Goal: Information Seeking & Learning: Find specific page/section

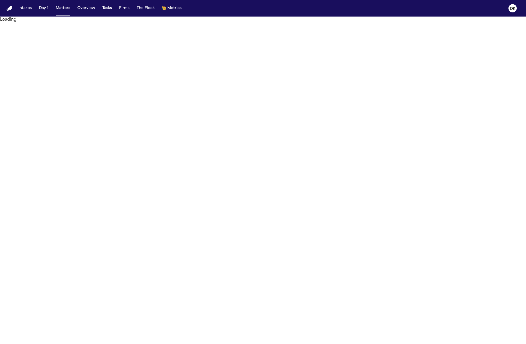
click at [161, 49] on main "Loading..." at bounding box center [263, 180] width 526 height 327
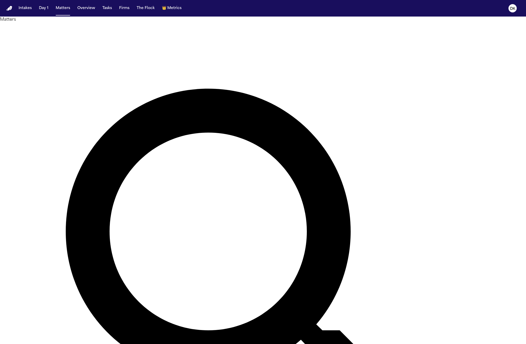
scroll to position [133, 0]
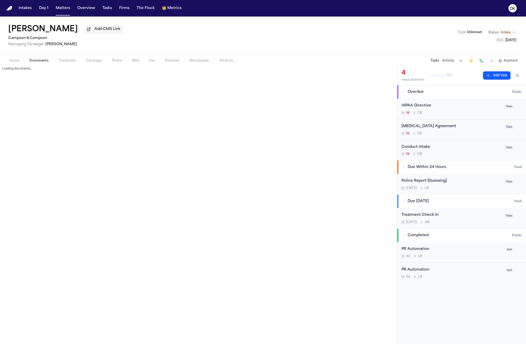
click at [38, 63] on span "Documents" at bounding box center [38, 61] width 19 height 4
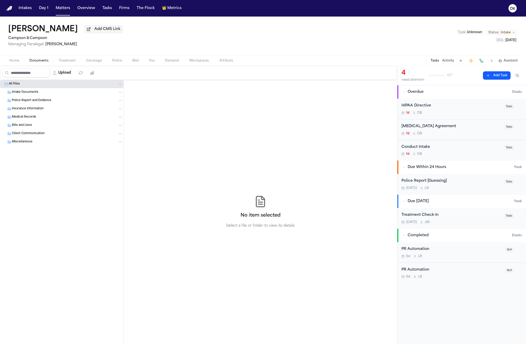
click at [70, 109] on div "Insurance Information" at bounding box center [67, 108] width 111 height 5
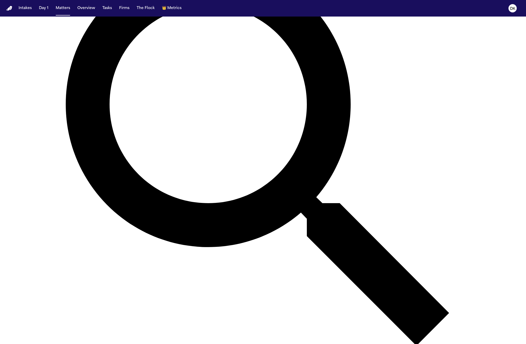
scroll to position [253, 0]
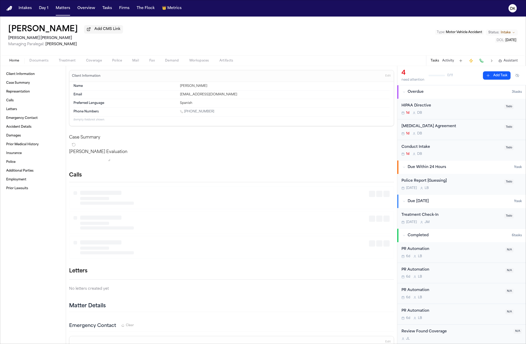
click at [34, 61] on span "Documents" at bounding box center [38, 61] width 19 height 4
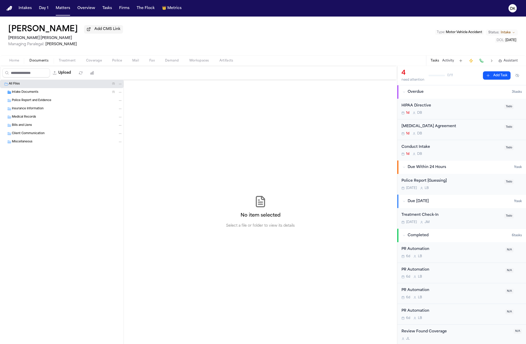
click at [46, 94] on div "Intake Documents ( 1 )" at bounding box center [67, 92] width 111 height 5
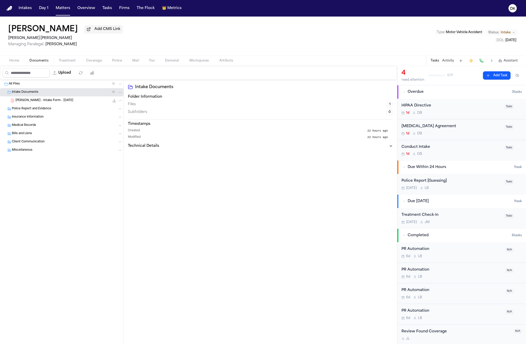
click at [46, 103] on span "[PERSON_NAME] - Intake Form - [DATE]" at bounding box center [44, 100] width 58 height 4
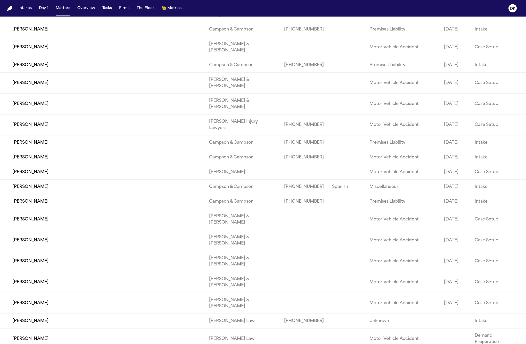
scroll to position [1378, 0]
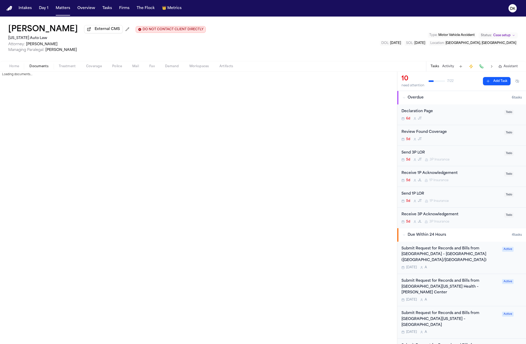
click at [41, 69] on button "Documents" at bounding box center [38, 66] width 29 height 6
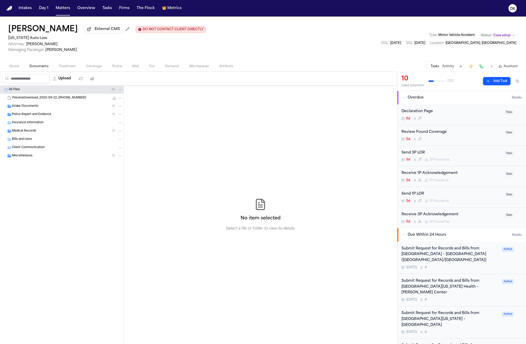
click at [70, 103] on div "Intake Documents ( 1 )" at bounding box center [62, 106] width 124 height 8
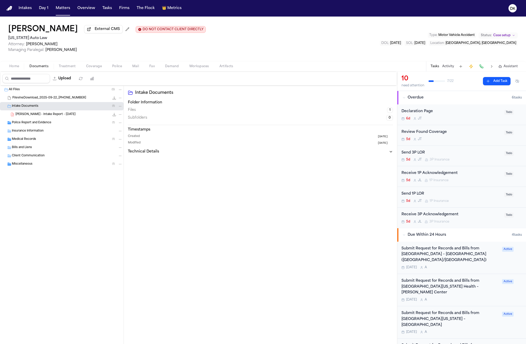
click at [69, 124] on div "Police Report and Evidence ( 1 )" at bounding box center [67, 122] width 111 height 5
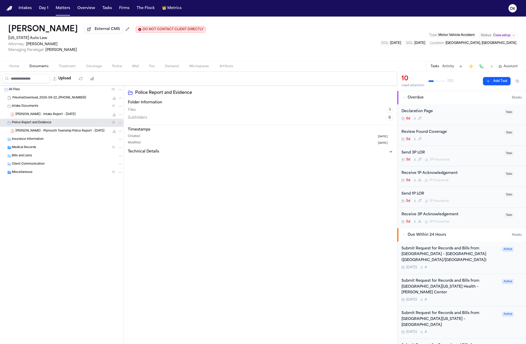
click at [70, 150] on div "Medical Records ( 1 )" at bounding box center [67, 147] width 111 height 5
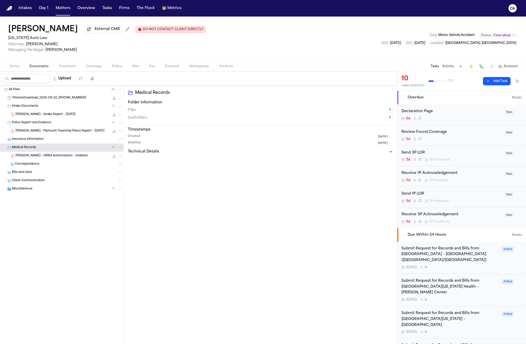
click at [70, 143] on div "Insurance Information" at bounding box center [62, 139] width 124 height 8
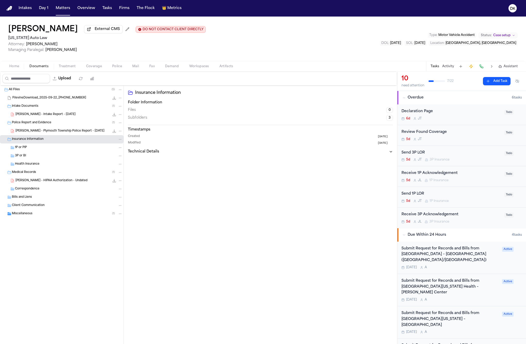
click at [70, 150] on div "1P or PIP" at bounding box center [69, 147] width 108 height 5
click at [64, 187] on div "Correspondence" at bounding box center [62, 189] width 124 height 8
click at [65, 182] on span "[PERSON_NAME] - HIPAA Authorization - Undated" at bounding box center [51, 180] width 72 height 4
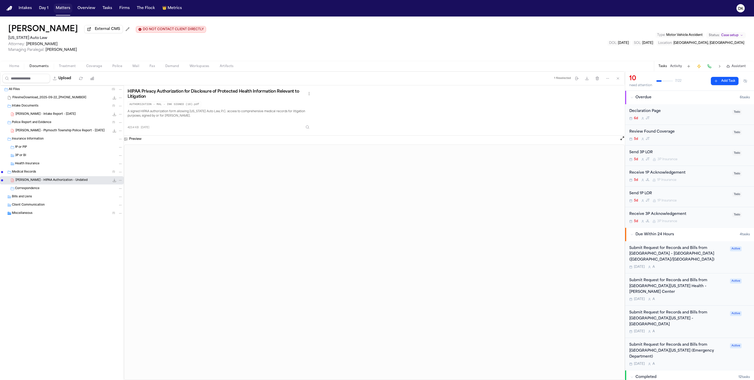
click at [63, 11] on button "Matters" at bounding box center [63, 8] width 19 height 9
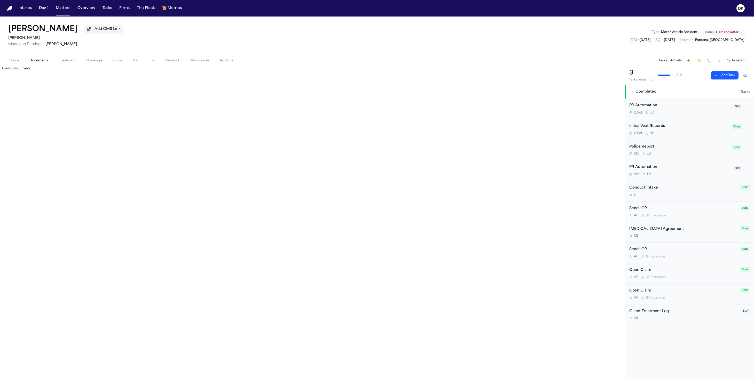
click at [46, 63] on span "Documents" at bounding box center [38, 61] width 19 height 4
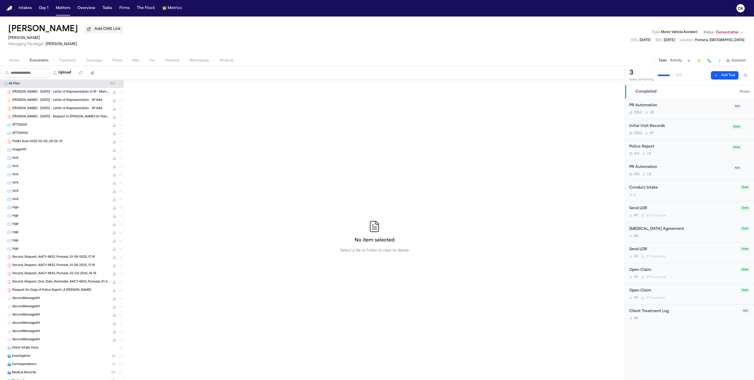
scroll to position [18, 0]
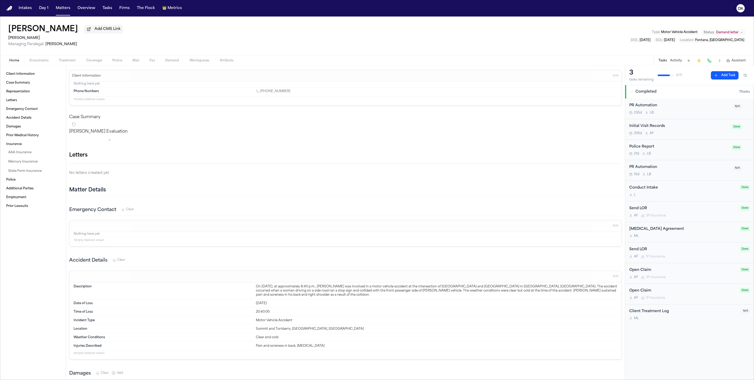
click at [34, 63] on span "Documents" at bounding box center [38, 61] width 19 height 4
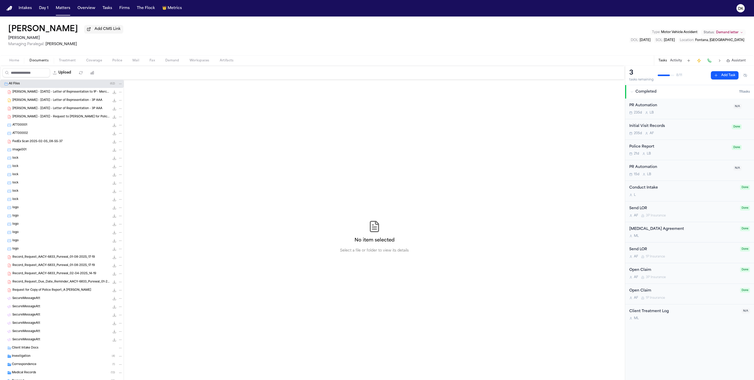
scroll to position [18, 0]
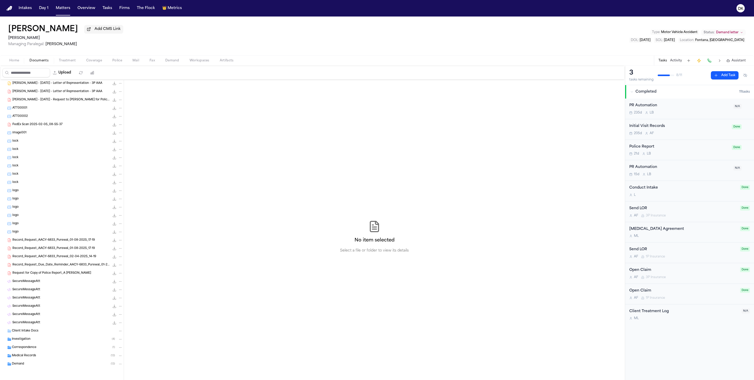
click at [30, 355] on span "Medical Records" at bounding box center [24, 356] width 24 height 4
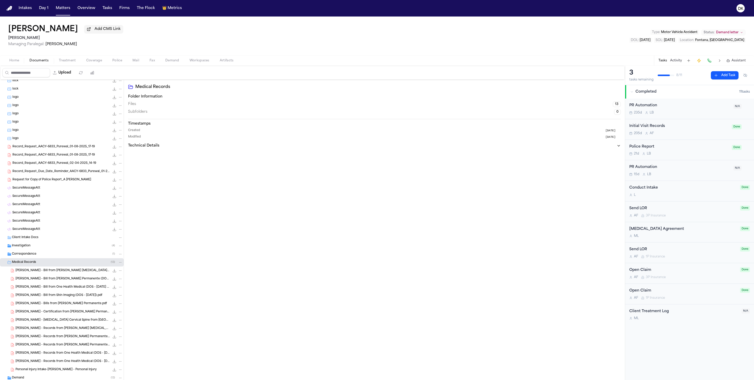
scroll to position [125, 0]
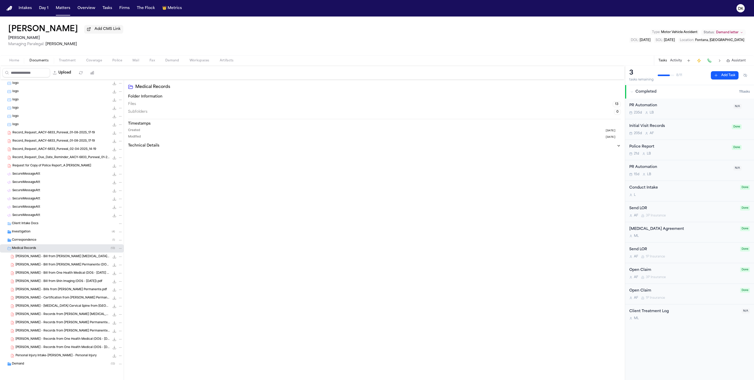
click at [58, 351] on div "[PERSON_NAME] - Records from One Health Medical (DOS - [DATE]).pdf 109.4 KB • P…" at bounding box center [62, 348] width 124 height 8
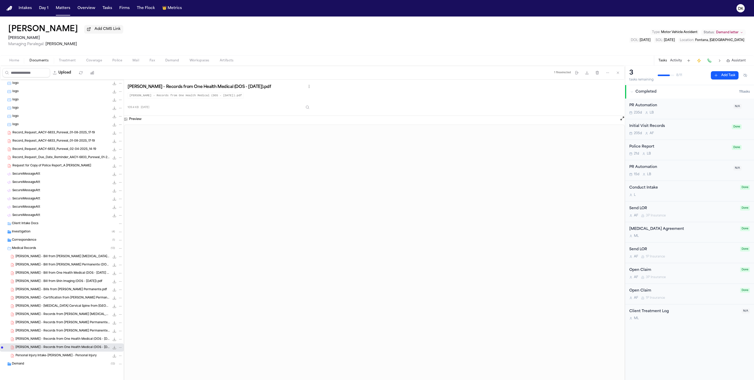
click at [54, 324] on span "[PERSON_NAME] - Records from [PERSON_NAME] Permanente (DOS - [DATE]).pdf" at bounding box center [62, 323] width 94 height 4
click at [55, 268] on div "[PERSON_NAME] - Bill from [PERSON_NAME] Permanente (DOS - [DATE]).pdf 1.6 MB • …" at bounding box center [62, 265] width 124 height 8
click at [48, 307] on span "[PERSON_NAME] - [MEDICAL_DATA] Cervical Spine from [GEOGRAPHIC_DATA] - (DOS - […" at bounding box center [62, 306] width 94 height 4
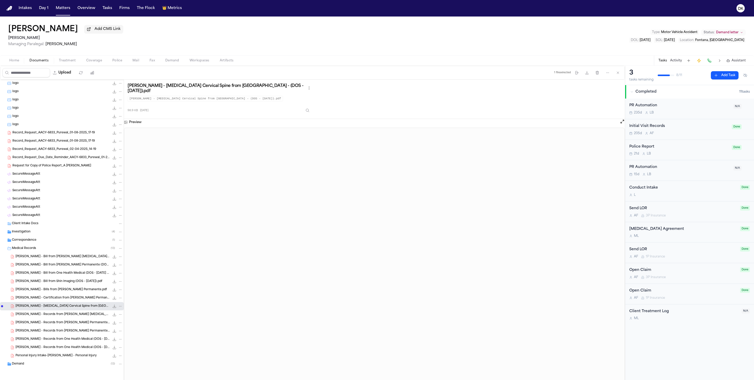
click at [50, 174] on div "SecureMessageAtt 373.6 KB • HTML" at bounding box center [67, 174] width 110 height 5
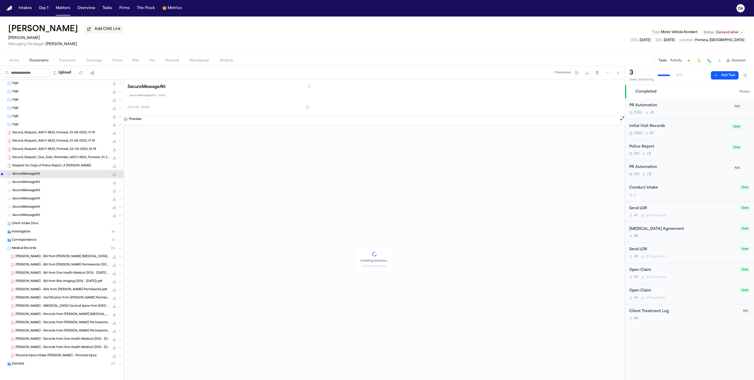
click at [63, 154] on div "Record_Request_Due_Date_Reminder_AACY-6833_Purewal_01-23-2025_05-24 334.8 KB • …" at bounding box center [62, 158] width 124 height 8
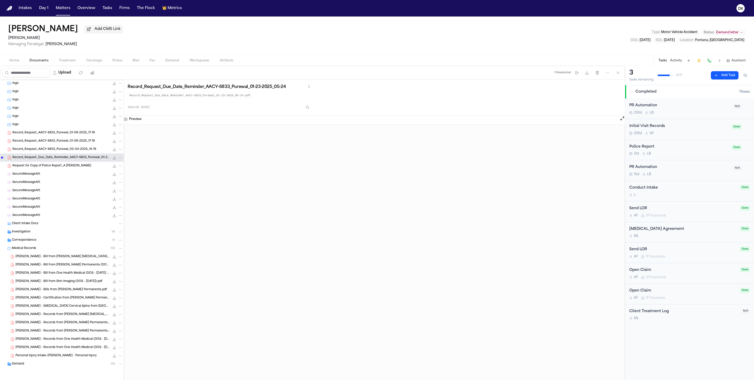
click at [66, 171] on div "SecureMessageAtt 373.6 KB • HTML" at bounding box center [62, 174] width 124 height 8
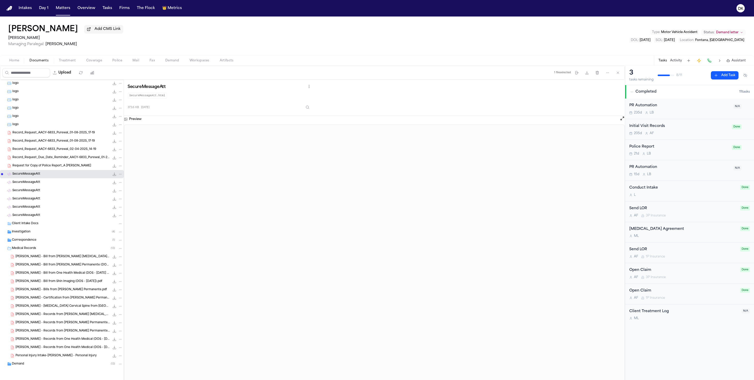
click at [67, 163] on div "Request for Copy of Police Report_A [PERSON_NAME] 156.4 KB • PDF" at bounding box center [62, 166] width 124 height 8
click at [69, 200] on div "SecureMessageAtt 33.1 KB • HTML" at bounding box center [67, 198] width 110 height 5
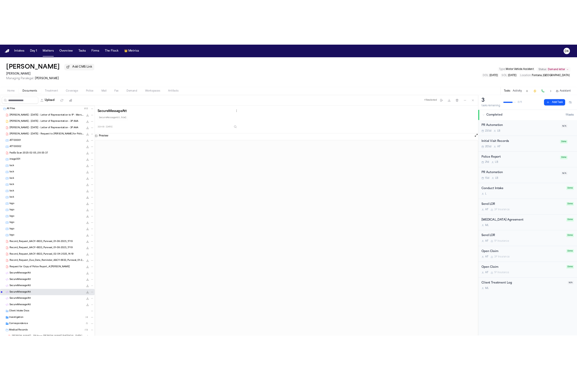
scroll to position [124, 0]
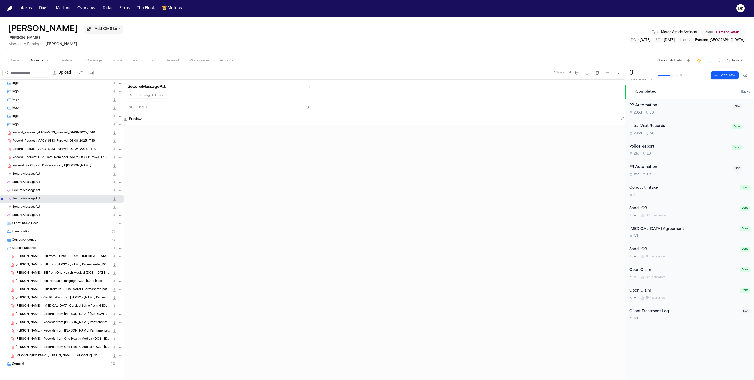
click at [54, 272] on span "[PERSON_NAME] - Bill from One Health Medical (DOS - [DATE] - [DATE]).pdf" at bounding box center [62, 273] width 94 height 4
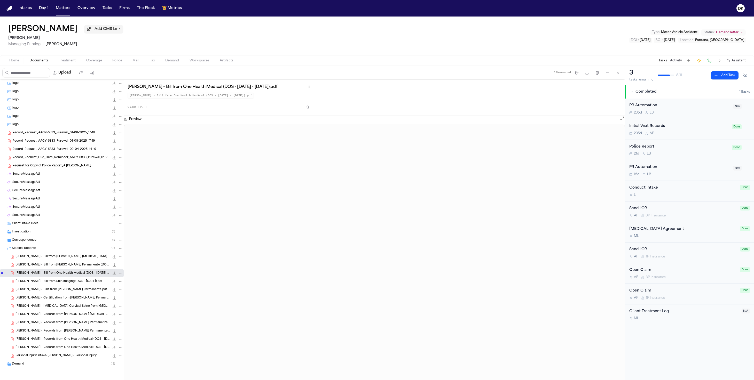
click at [52, 238] on div "Correspondence ( 1 )" at bounding box center [62, 240] width 124 height 8
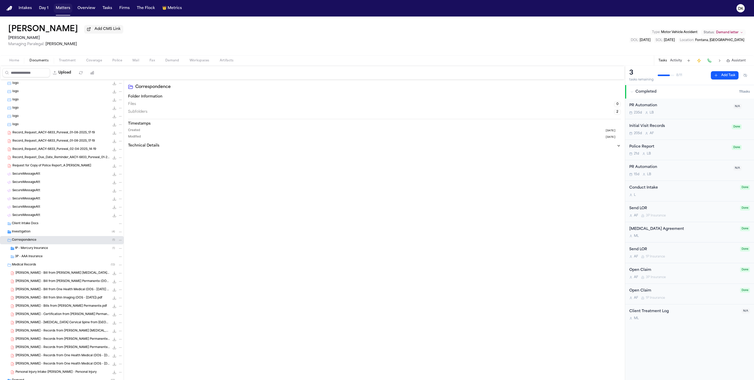
click at [61, 9] on button "Matters" at bounding box center [63, 8] width 19 height 9
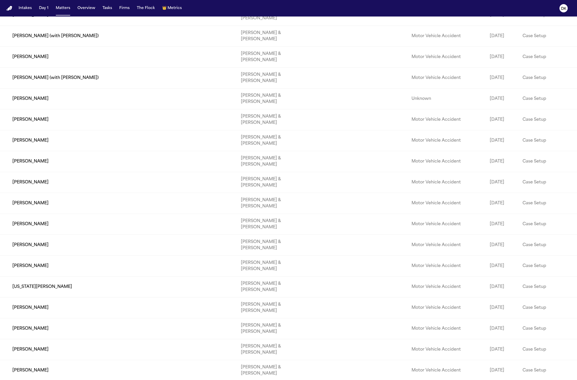
scroll to position [7135, 0]
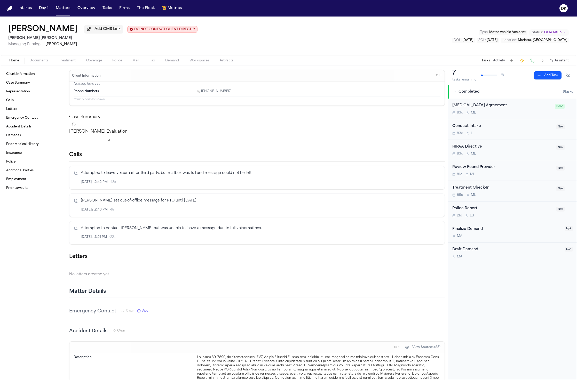
click at [45, 63] on span "Documents" at bounding box center [38, 61] width 19 height 4
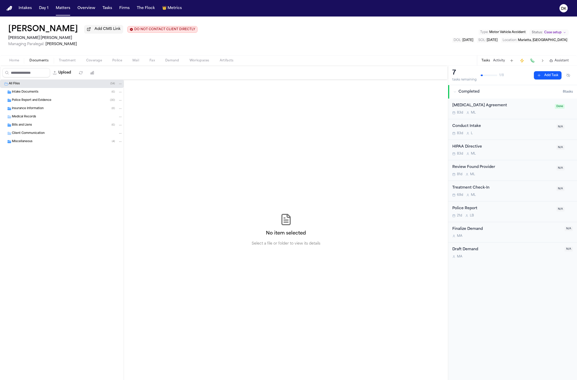
click at [61, 116] on div "Medical Records" at bounding box center [67, 117] width 111 height 5
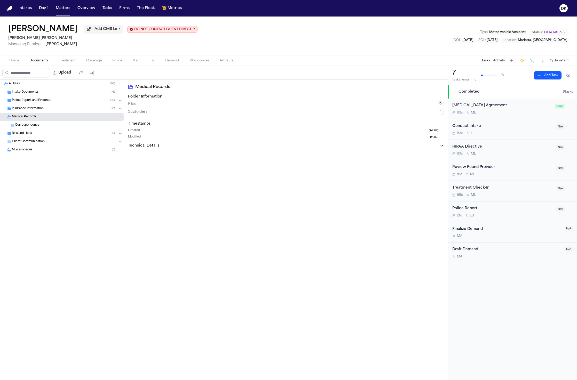
click at [66, 100] on div "Police Report and Evidence ( 30 )" at bounding box center [67, 100] width 111 height 5
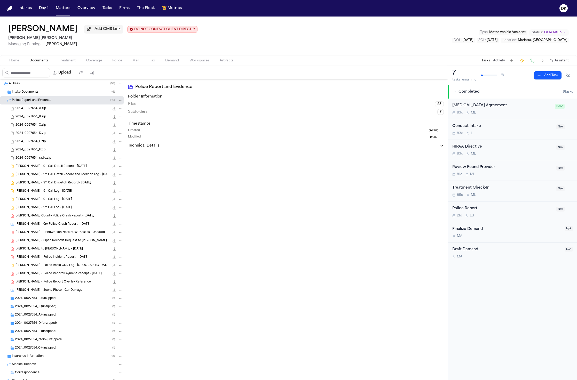
click at [67, 93] on div "Intake Documents ( 6 )" at bounding box center [67, 92] width 111 height 5
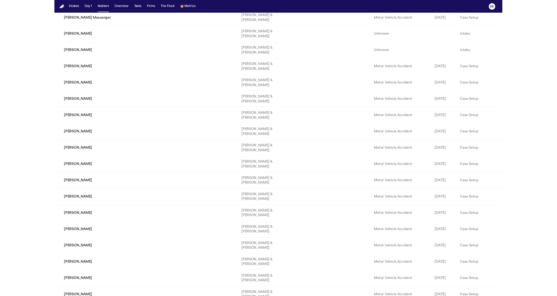
scroll to position [1981, 0]
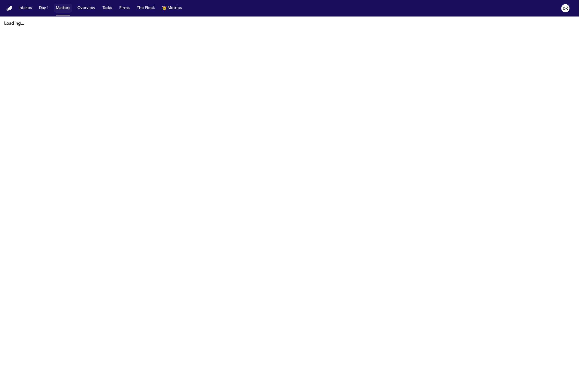
click at [69, 9] on button "Matters" at bounding box center [63, 8] width 19 height 9
click at [81, 132] on main "Loading..." at bounding box center [289, 199] width 579 height 364
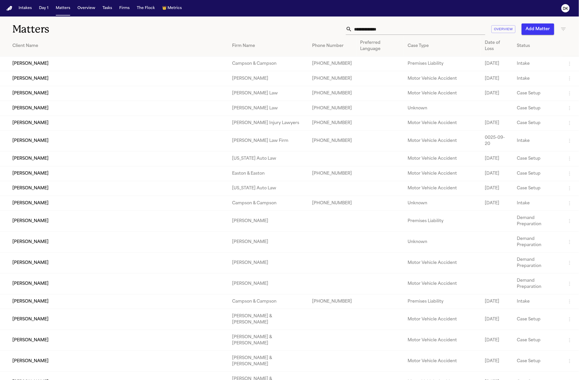
click at [409, 30] on input "text" at bounding box center [418, 28] width 133 height 11
type input "*"
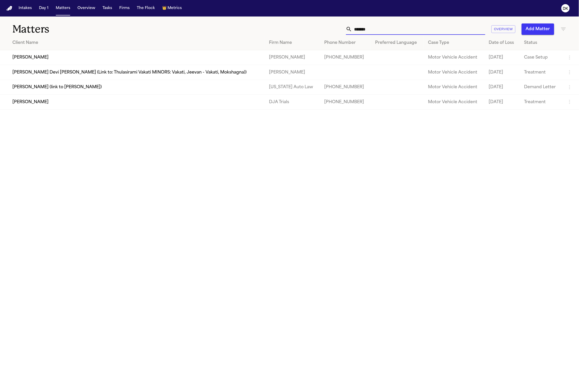
type input "*******"
click at [34, 58] on td "[PERSON_NAME]" at bounding box center [132, 57] width 265 height 15
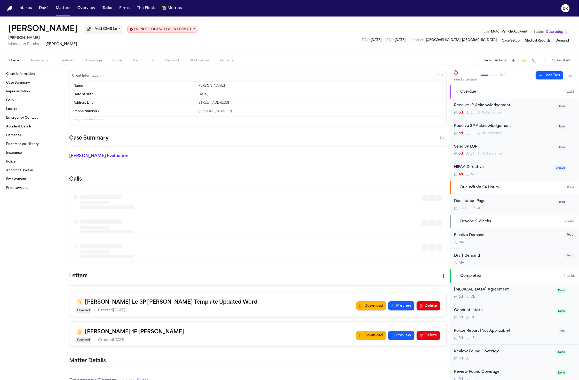
click at [43, 62] on span "Documents" at bounding box center [38, 61] width 19 height 4
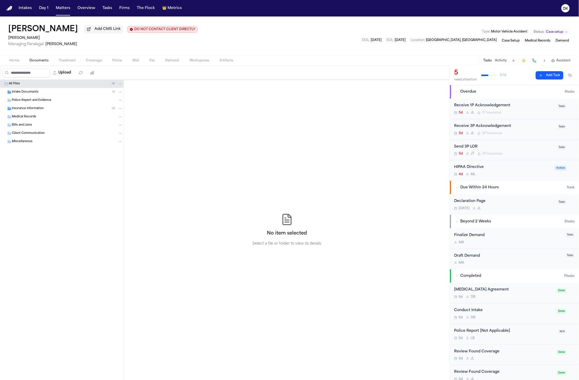
click at [47, 94] on div "Intake Documents ( 1 )" at bounding box center [67, 92] width 111 height 5
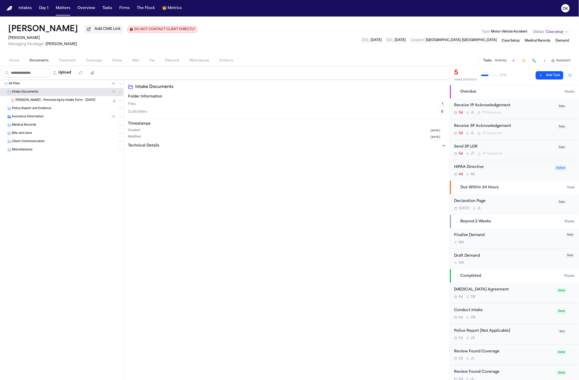
click at [61, 121] on div "Insurance Information ( 3 )" at bounding box center [62, 117] width 124 height 8
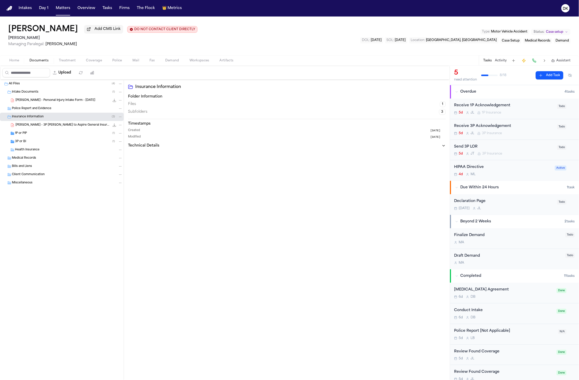
click at [62, 137] on div "1P or PIP ( 1 )" at bounding box center [62, 133] width 124 height 8
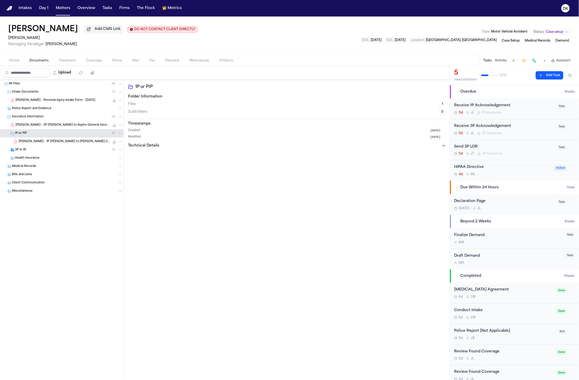
click at [59, 149] on div "3P or BI ( 1 )" at bounding box center [69, 150] width 108 height 5
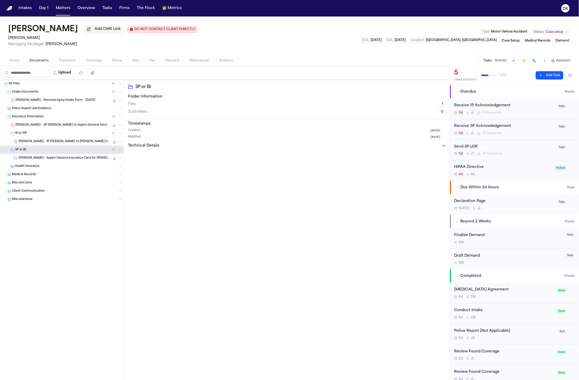
click at [75, 101] on span "C. Matthis - Personal Injury Intake Form - 9.16.25" at bounding box center [55, 100] width 80 height 4
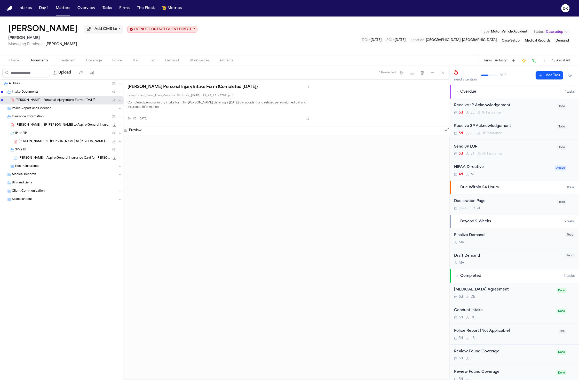
click at [59, 218] on div "All Files ( 4 ) Intake Documents ( 1 ) C. Matthis - Personal Injury Intake Form…" at bounding box center [62, 155] width 124 height 150
click at [73, 152] on div "3P or BI ( 1 )" at bounding box center [69, 150] width 108 height 5
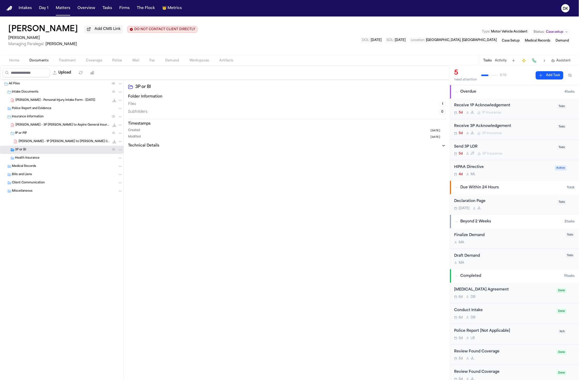
click at [73, 151] on div "3P or BI ( 1 )" at bounding box center [69, 150] width 108 height 5
click at [65, 166] on div "Health Insurance" at bounding box center [69, 166] width 108 height 5
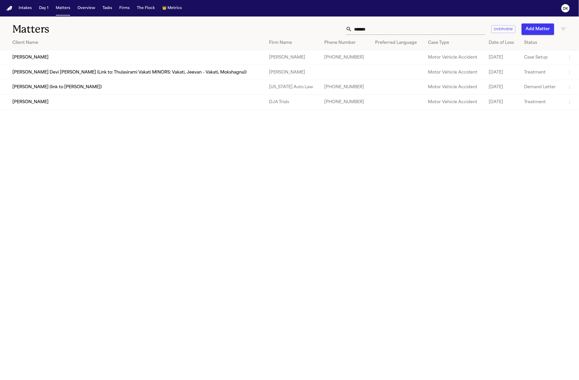
click at [394, 28] on input "*******" at bounding box center [418, 28] width 133 height 11
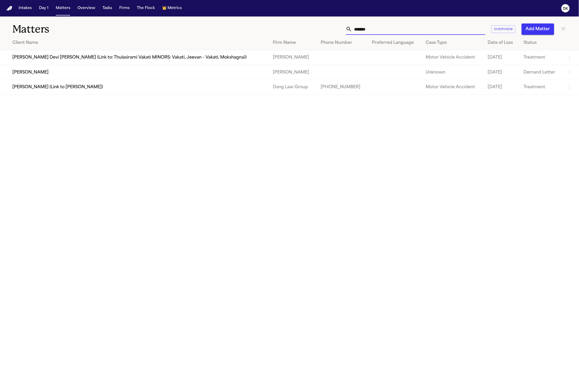
type input "*******"
click at [38, 74] on td "[PERSON_NAME]" at bounding box center [134, 72] width 269 height 15
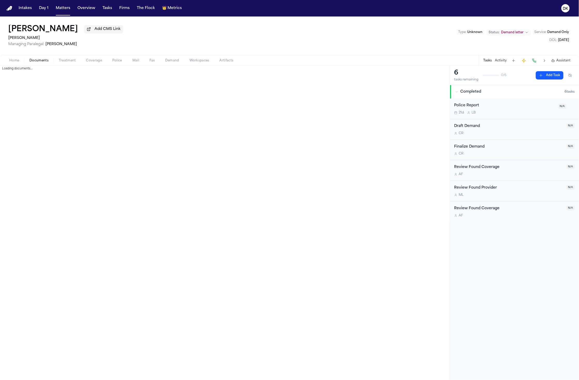
click at [34, 59] on span "Documents" at bounding box center [38, 61] width 19 height 4
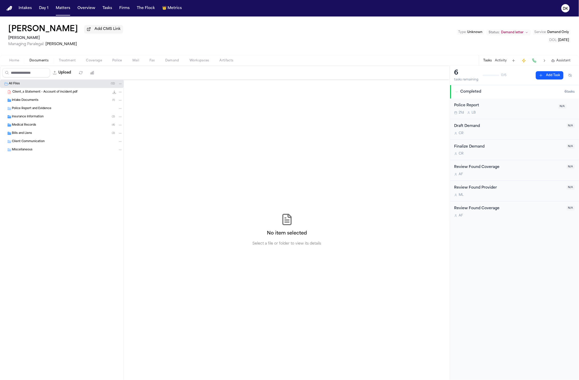
click at [59, 105] on div "Intake Documents ( 1 )" at bounding box center [62, 100] width 124 height 8
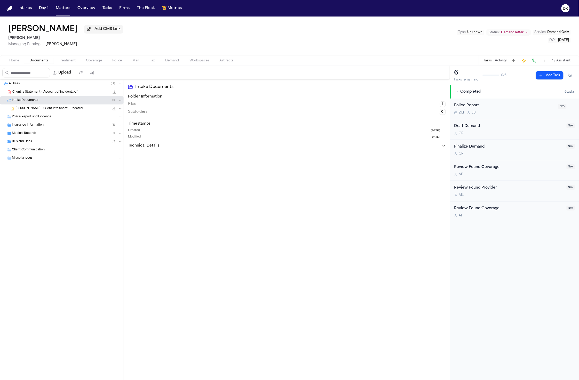
click at [62, 115] on div "Police Report and Evidence" at bounding box center [62, 117] width 124 height 8
click at [58, 131] on div "Medical Records ( 4 )" at bounding box center [62, 133] width 124 height 8
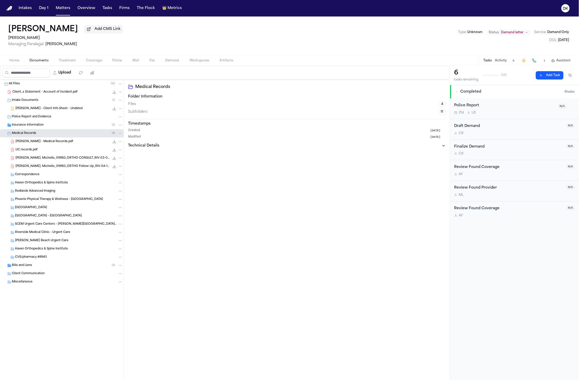
click at [60, 126] on div "Insurance Information ( 3 )" at bounding box center [67, 125] width 111 height 5
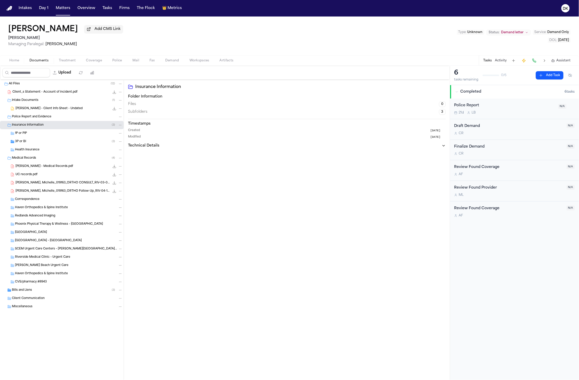
click at [73, 293] on div "Bills and Liens ( 3 )" at bounding box center [67, 290] width 111 height 5
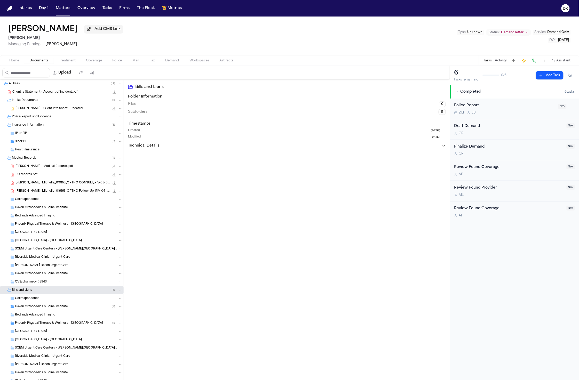
click at [62, 248] on span "SCEM Urgent Care Centers – Moreno Beach Urgent Care" at bounding box center [66, 249] width 102 height 4
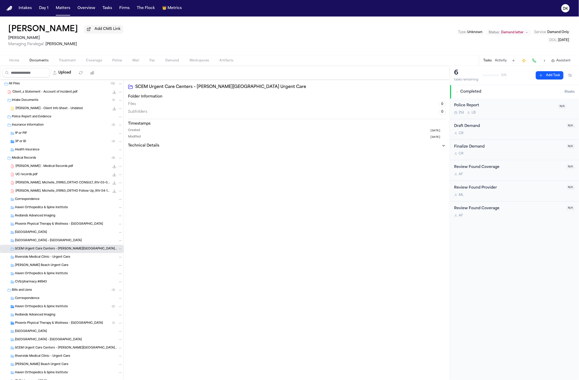
click at [65, 276] on div "Haven Orthopedics & Spine Institute" at bounding box center [69, 273] width 108 height 5
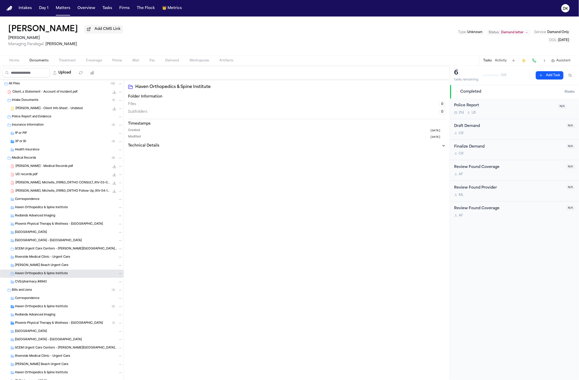
click at [63, 283] on div "CVS/pharmacy #8943" at bounding box center [69, 282] width 108 height 5
click at [59, 177] on div "UC records.pdf 411.9 KB • PDF" at bounding box center [68, 174] width 107 height 5
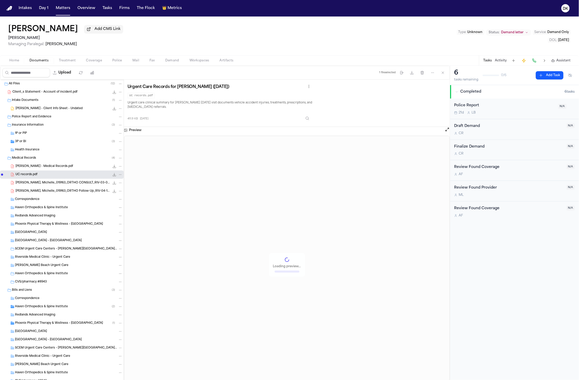
click at [60, 171] on div "Michelle Vellota - Medical Records.pdf 485.3 KB • PDF" at bounding box center [62, 166] width 124 height 8
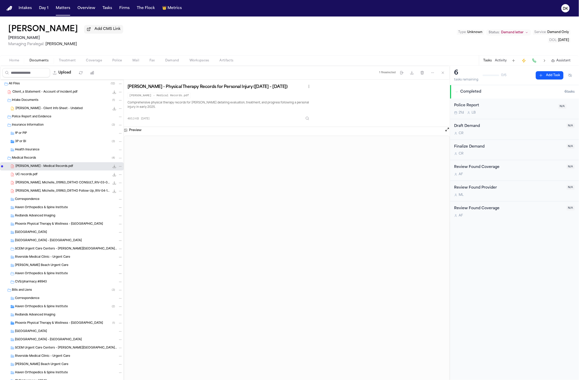
click at [63, 189] on div "Velotta, Michelle_019163_ORTHO Follow-Up_RIV-04-16-2025 - Telemedicine_17465582…" at bounding box center [62, 191] width 124 height 8
click at [57, 204] on div "Correspondence" at bounding box center [62, 199] width 124 height 8
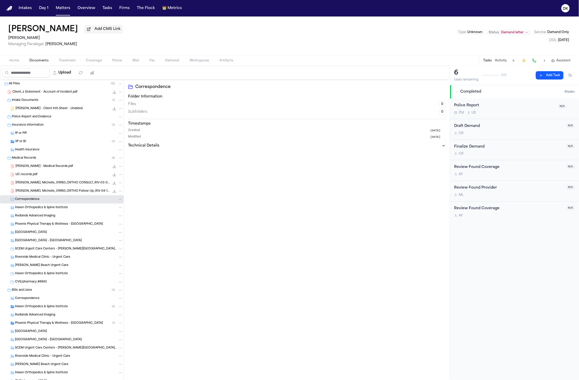
click at [53, 177] on div "UC records.pdf 411.9 KB • PDF" at bounding box center [68, 174] width 107 height 5
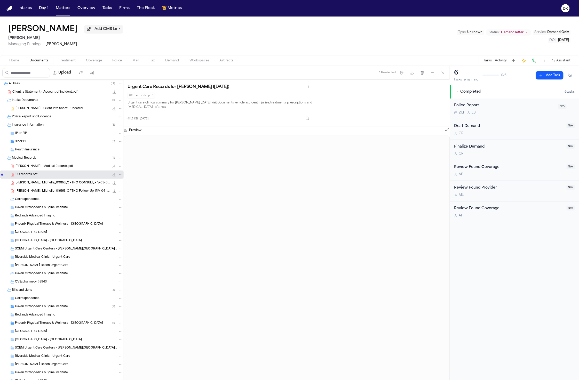
click at [53, 191] on span "Velotta, Michelle_019163_ORTHO Follow-Up_RIV-04-16-2025 - Telemedicine_17465582…" at bounding box center [62, 191] width 94 height 4
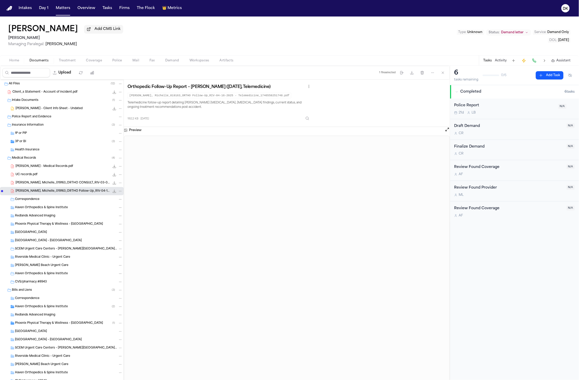
click at [56, 185] on span "Velotta, Michelle_019163_ORTHO CONSULT_RIV-03-03-2025_1743026628682.pdf" at bounding box center [62, 183] width 94 height 4
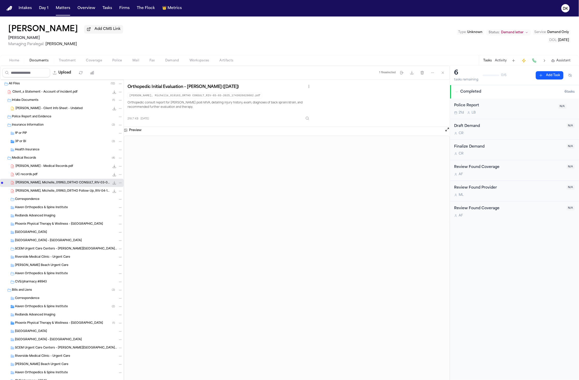
click at [55, 191] on span "Velotta, Michelle_019163_ORTHO Follow-Up_RIV-04-16-2025 - Telemedicine_17465582…" at bounding box center [62, 191] width 94 height 4
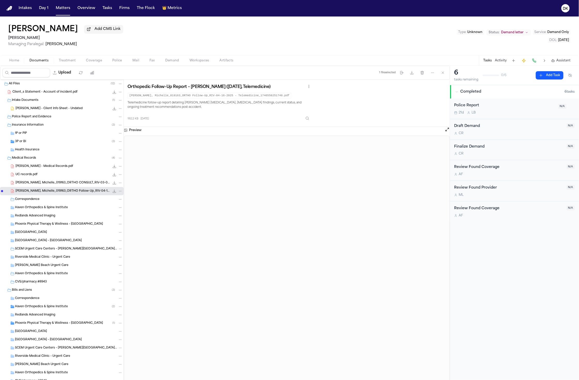
click at [57, 184] on span "Velotta, Michelle_019163_ORTHO CONSULT_RIV-03-03-2025_1743026628682.pdf" at bounding box center [62, 183] width 94 height 4
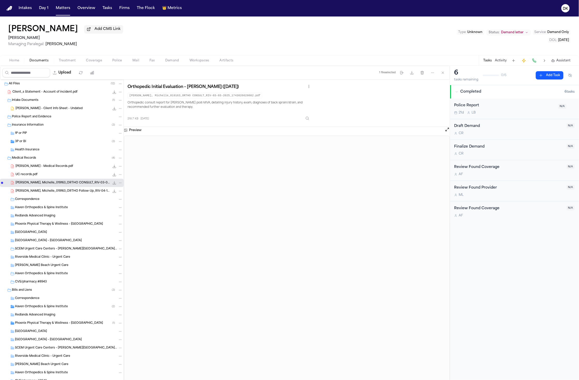
click at [66, 180] on div "Velotta, Michelle_019163_ORTHO CONSULT_RIV-03-03-2025_1743026628682.pdf 218.7 K…" at bounding box center [62, 183] width 124 height 8
click at [61, 172] on div "UC records.pdf 411.9 KB • PDF" at bounding box center [62, 175] width 124 height 8
click at [41, 147] on div "Health Insurance" at bounding box center [62, 150] width 124 height 8
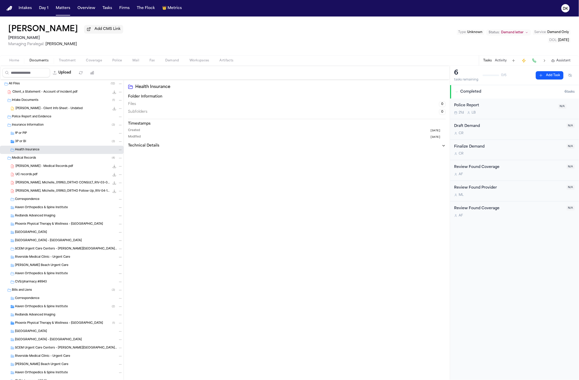
click at [42, 137] on div "1P or PIP" at bounding box center [62, 133] width 124 height 8
click at [63, 96] on div "Client_s Statement - Account of incident.pdf 94.0 KB • PDF" at bounding box center [62, 92] width 124 height 8
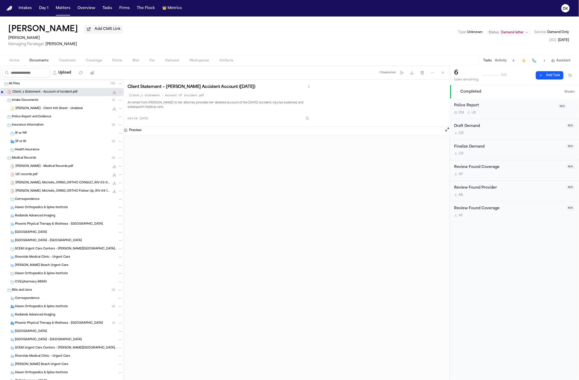
scroll to position [34, 0]
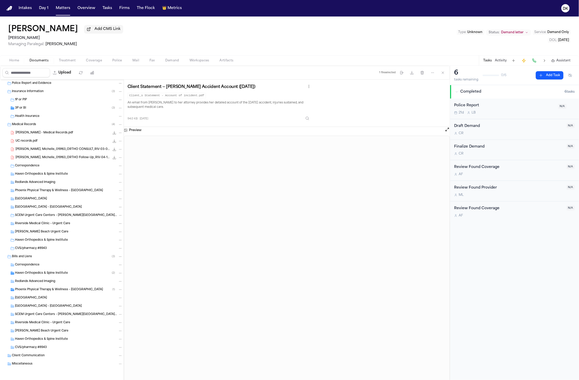
click at [29, 270] on div "Haven Orthopedics & Spine Institute ( 2 )" at bounding box center [62, 273] width 124 height 8
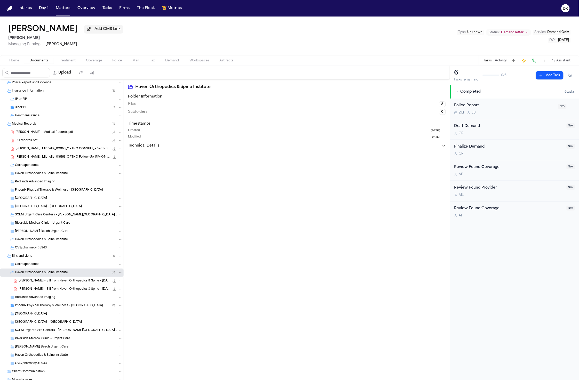
click at [46, 304] on div "Phoenix Physical Therapy & Wellness – Riverside Clinic ( 1 )" at bounding box center [69, 306] width 108 height 5
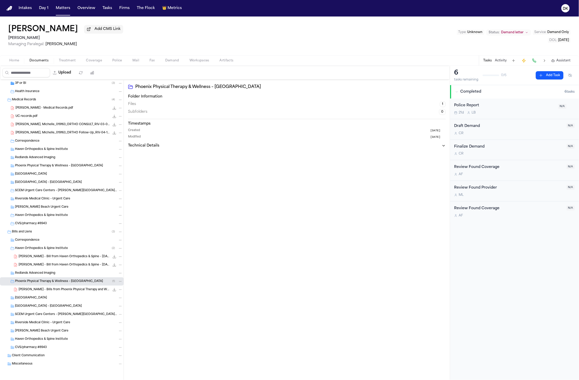
scroll to position [51, 0]
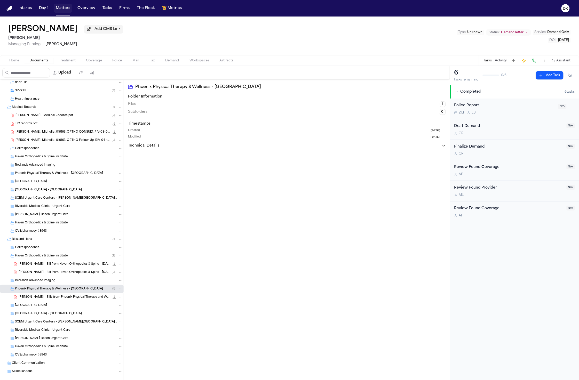
click at [63, 8] on button "Matters" at bounding box center [63, 8] width 19 height 9
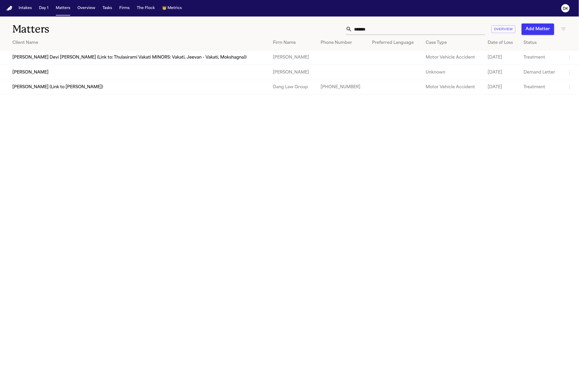
click at [371, 29] on input "*******" at bounding box center [418, 28] width 133 height 11
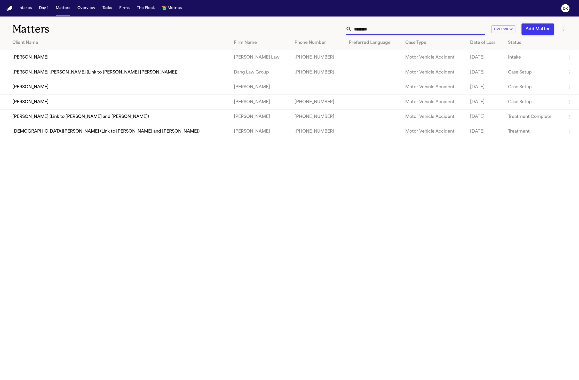
type input "********"
click at [49, 91] on td "[PERSON_NAME]" at bounding box center [115, 87] width 230 height 15
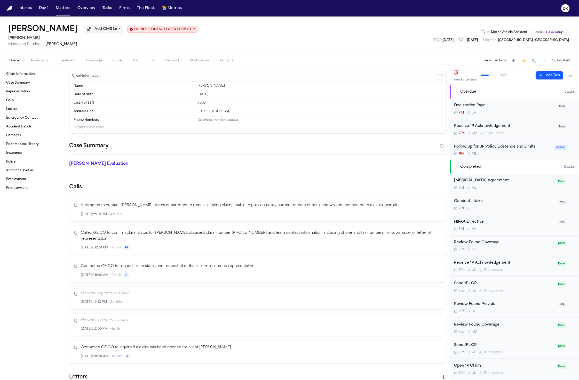
click at [35, 63] on span "Documents" at bounding box center [38, 61] width 19 height 4
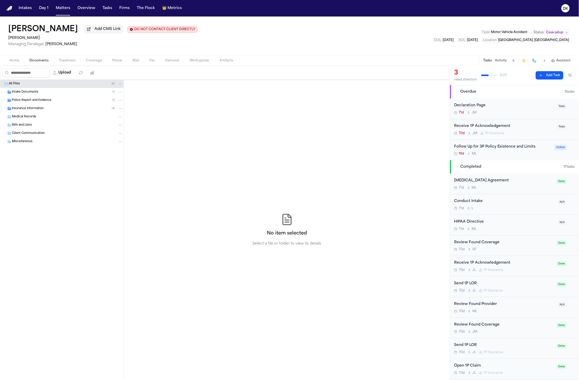
click at [46, 94] on div "Intake Documents ( 1 )" at bounding box center [67, 92] width 111 height 5
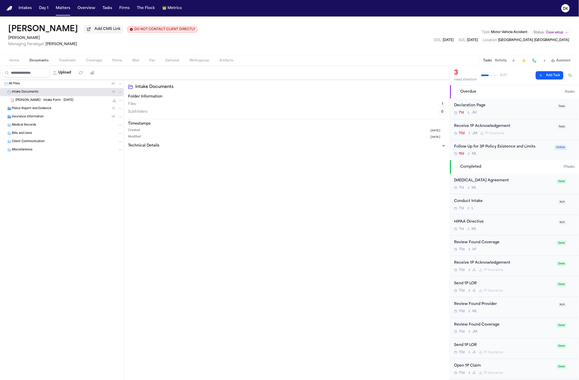
click at [53, 124] on div "Medical Records" at bounding box center [67, 125] width 111 height 5
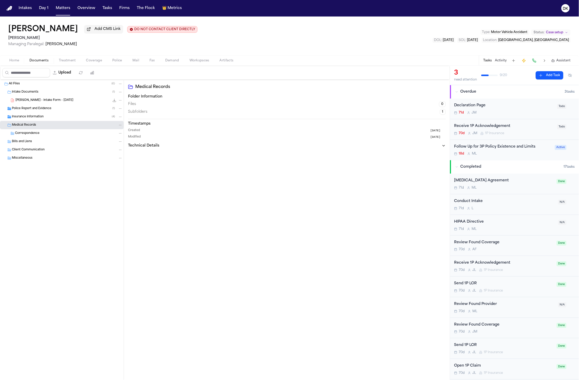
click at [57, 114] on div "Insurance Information ( 4 )" at bounding box center [62, 117] width 124 height 8
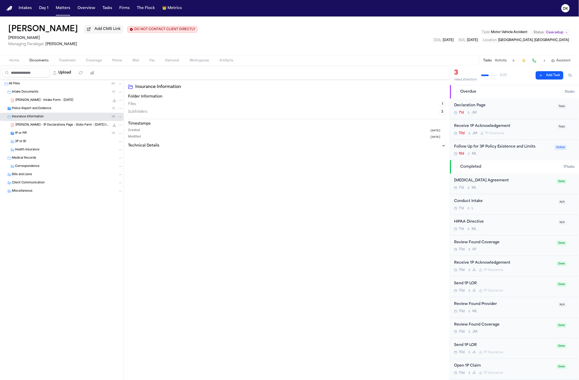
click at [56, 127] on span "D. Chandler - 1P Declarations Page - State Farm - 4.9.21 to 10.9.21" at bounding box center [62, 125] width 94 height 4
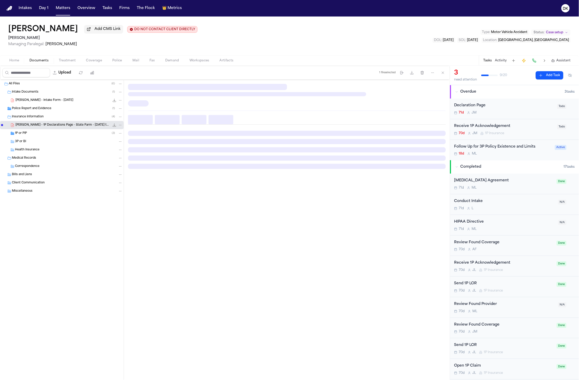
click at [56, 130] on div "1P or PIP ( 3 )" at bounding box center [62, 133] width 124 height 8
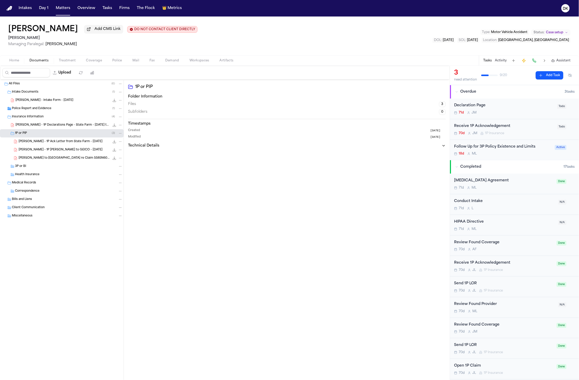
click at [85, 106] on div "Police Report and Evidence ( 1 )" at bounding box center [62, 109] width 124 height 8
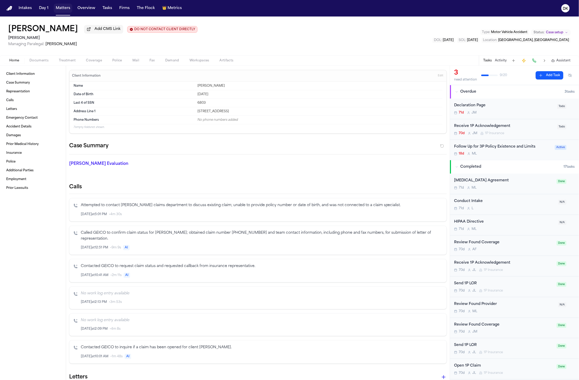
click at [62, 6] on button "Matters" at bounding box center [63, 8] width 19 height 9
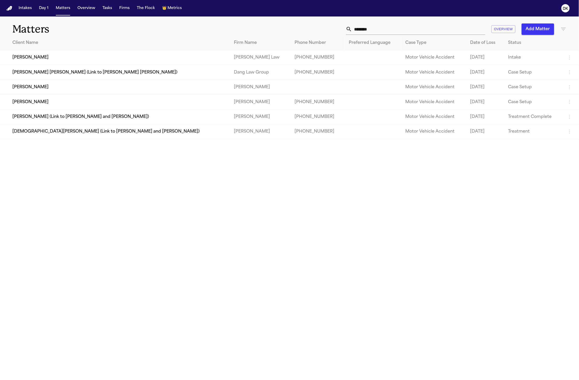
click at [388, 29] on input "********" at bounding box center [418, 28] width 133 height 11
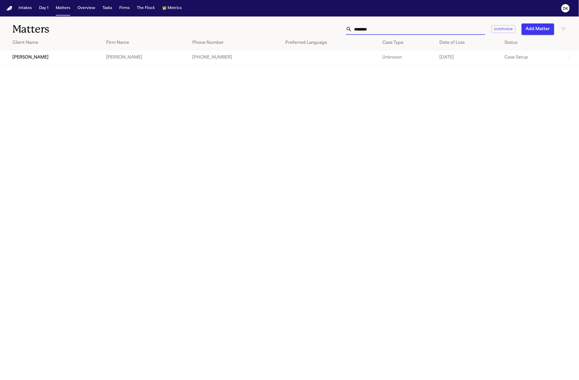
type input "********"
click at [41, 55] on td "[PERSON_NAME]" at bounding box center [51, 57] width 102 height 15
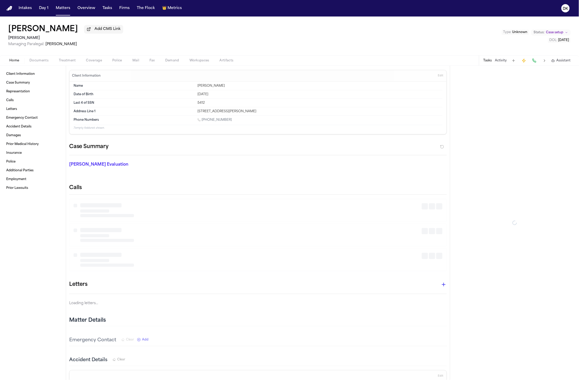
click at [34, 54] on div "Robert Hastings Add CMS Link Albert Le Managing Paralegal: Michelle Landazabal …" at bounding box center [289, 36] width 579 height 39
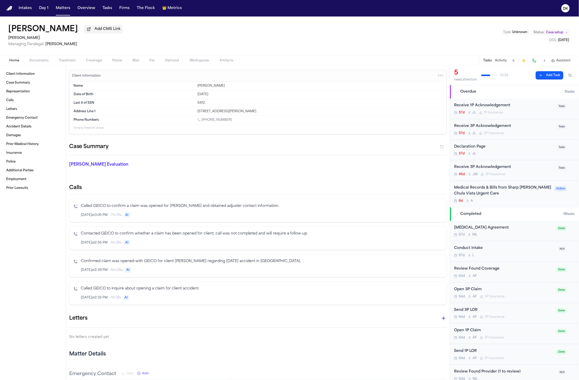
click at [37, 57] on div "Home Documents Treatment Coverage Police Mail Fax Demand Workspaces Artifacts T…" at bounding box center [289, 60] width 579 height 10
click at [38, 62] on span "Documents" at bounding box center [38, 61] width 19 height 4
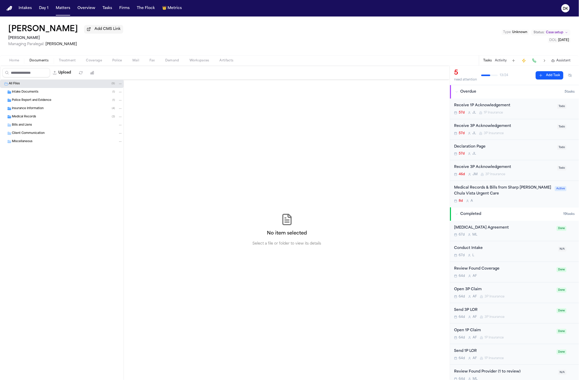
click at [30, 123] on div "Bills and Liens" at bounding box center [62, 125] width 124 height 8
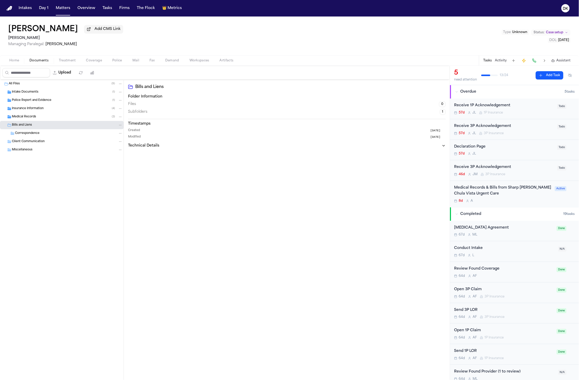
click at [35, 119] on span "Medical Records" at bounding box center [24, 117] width 24 height 4
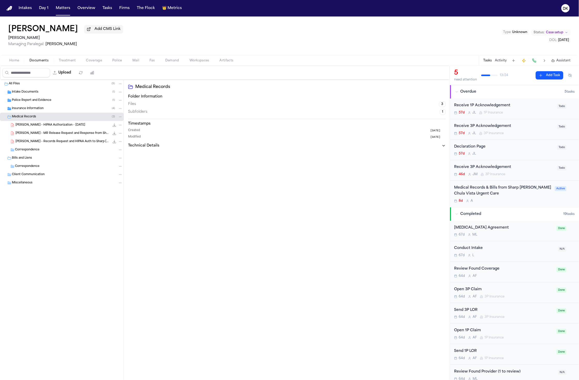
click at [62, 127] on span "R. Hastings - HIPAA Authorization - 7.22.25" at bounding box center [50, 125] width 70 height 4
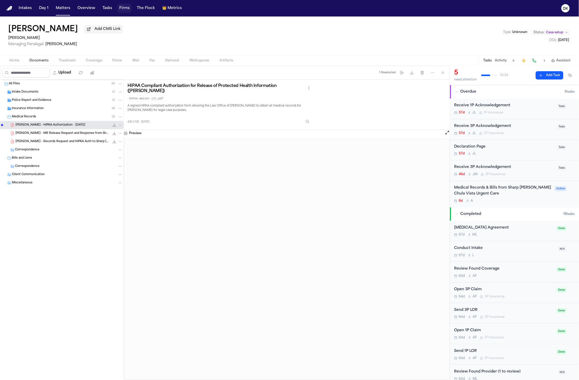
click at [126, 6] on button "Firms" at bounding box center [124, 8] width 14 height 9
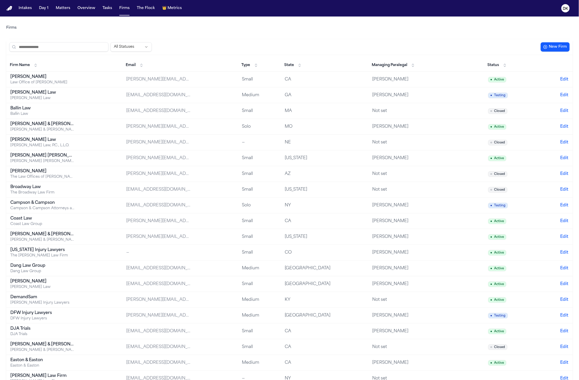
click at [59, 97] on div "[PERSON_NAME] Law" at bounding box center [42, 98] width 65 height 5
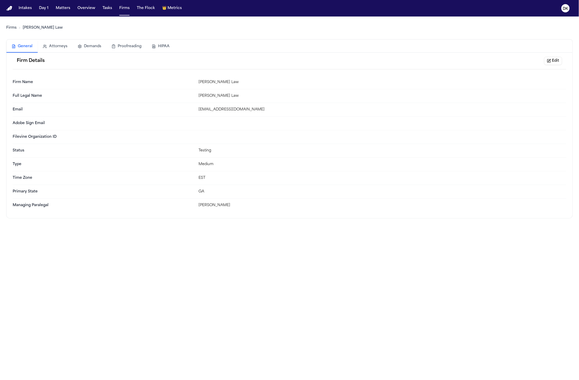
click at [154, 45] on button "HIPAA" at bounding box center [161, 46] width 28 height 11
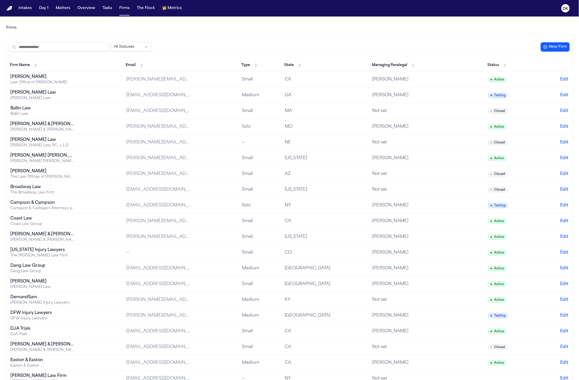
click at [65, 75] on div "[PERSON_NAME]" at bounding box center [42, 77] width 65 height 6
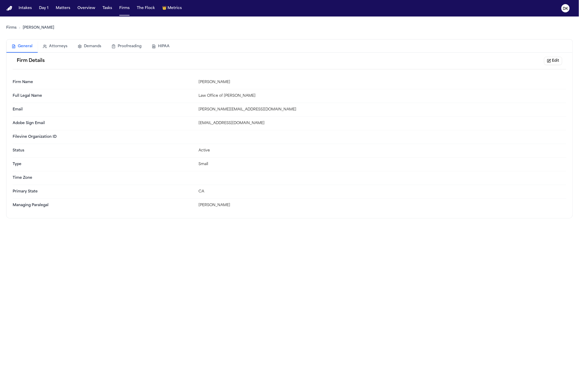
click at [151, 48] on button "HIPAA" at bounding box center [161, 46] width 28 height 11
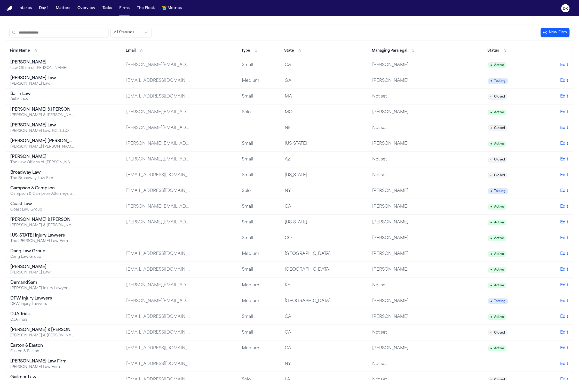
scroll to position [61, 0]
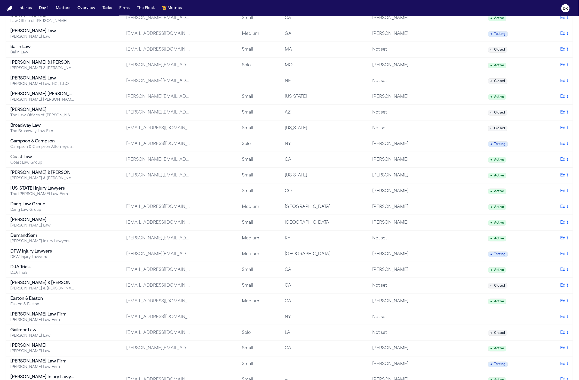
click at [73, 179] on div "Collins & Collins, P.C." at bounding box center [42, 178] width 65 height 5
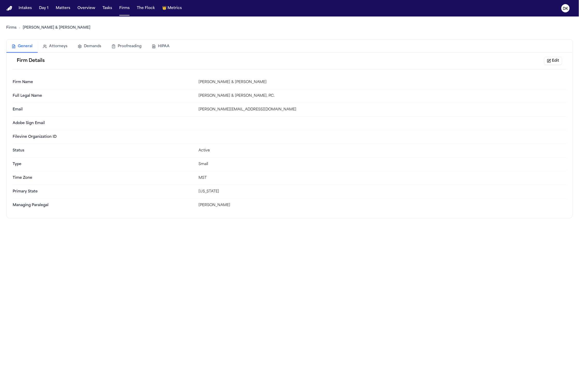
click at [164, 45] on button "HIPAA" at bounding box center [161, 46] width 28 height 11
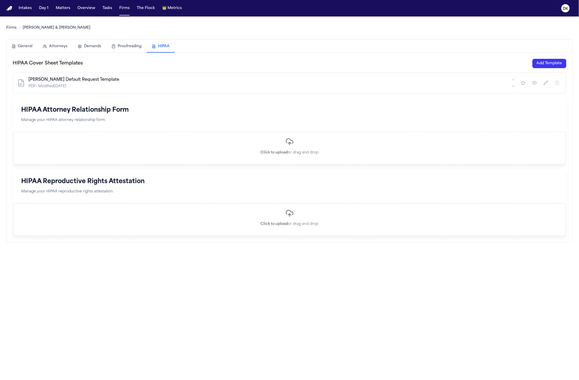
click at [537, 85] on icon "button" at bounding box center [534, 82] width 5 height 5
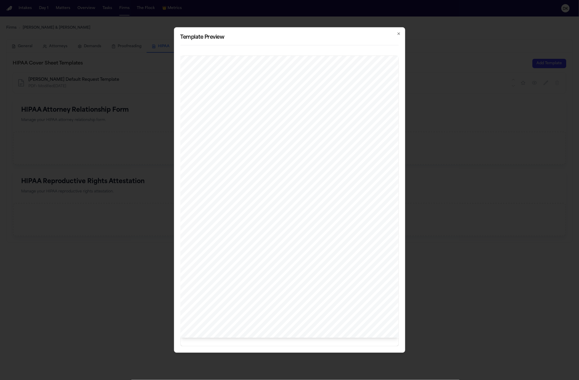
drag, startPoint x: 311, startPoint y: 190, endPoint x: 254, endPoint y: 187, distance: 56.6
click at [254, 187] on div "COLLINS & COLLINS, P.C. Attorneys at Law P. O. Box 506 Albuquerque, NM 87103 Te…" at bounding box center [289, 197] width 218 height 282
click at [287, 192] on span "Robert Smith" at bounding box center [298, 193] width 35 height 4
click at [255, 296] on div "COLLINS & COLLINS, P.C. Attorneys at Law P. O. Box 506 Albuquerque, NM 87103 Te…" at bounding box center [289, 197] width 218 height 282
drag, startPoint x: 321, startPoint y: 195, endPoint x: 284, endPoint y: 195, distance: 37.4
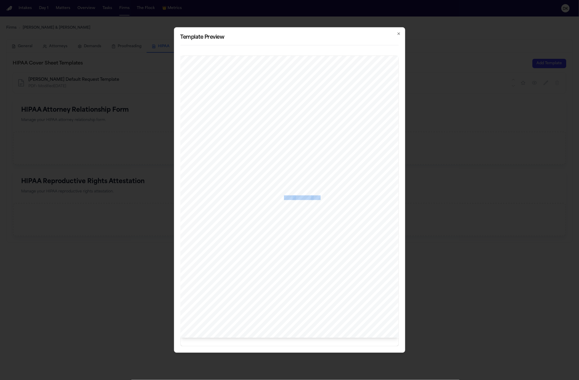
click at [284, 195] on div "COLLINS & COLLINS, P.C. Attorneys at Law P. O. Box 506 Albuquerque, NM 87103 Te…" at bounding box center [289, 197] width 218 height 282
click at [301, 196] on span "under the" at bounding box center [303, 198] width 16 height 4
click at [307, 192] on div "COLLINS & COLLINS, P.C. Attorneys at Law P. O. Box 506 Albuquerque, NM 87103 Te…" at bounding box center [289, 197] width 218 height 282
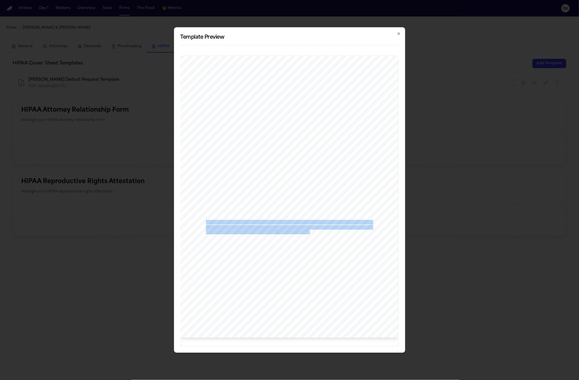
drag, startPoint x: 309, startPoint y: 231, endPoint x: 235, endPoint y: 218, distance: 74.9
click at [235, 218] on div "COLLINS & COLLINS, P.C. Attorneys at Law P. O. Box 506 Albuquerque, NM 87103 Te…" at bounding box center [289, 197] width 218 height 282
click at [235, 220] on span "exported from their native format to PDF; in which color entries have been pres…" at bounding box center [289, 222] width 166 height 4
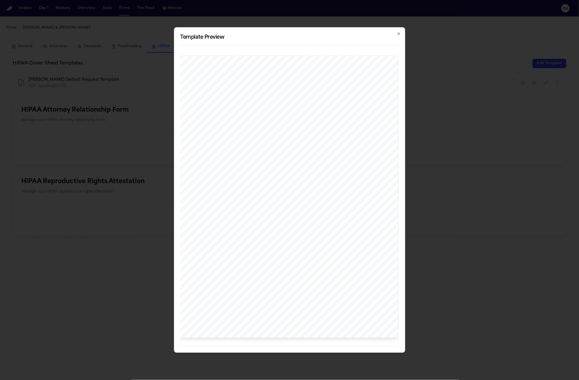
click at [270, 260] on span "of calculating actual or average allowable costs for requests for electronic co…" at bounding box center [289, 262] width 166 height 4
click at [245, 220] on span "exported from their native format to PDF; in which color entries have been pres…" at bounding box center [289, 222] width 166 height 4
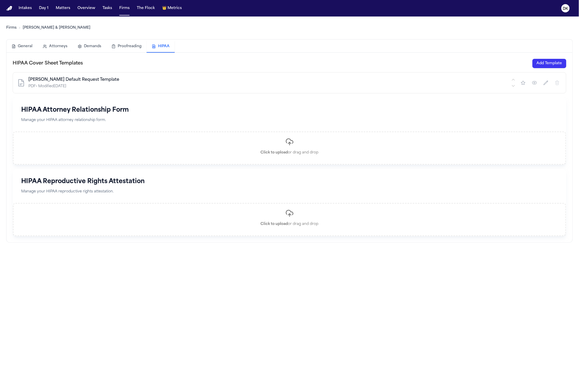
click at [533, 83] on icon "button" at bounding box center [534, 82] width 5 height 5
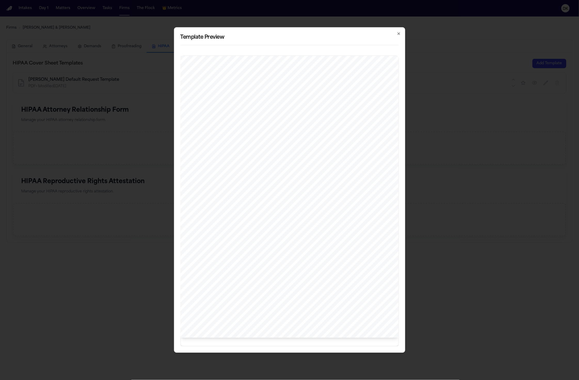
drag, startPoint x: 281, startPoint y: 203, endPoint x: 226, endPoint y: 163, distance: 67.4
click at [226, 163] on div "COLLINS & COLLINS, P.C. Attorneys at Law P. O. Box 506 Albuquerque, NM 87103 Te…" at bounding box center [289, 197] width 218 height 282
click at [288, 211] on div "COLLINS & COLLINS, P.C. Attorneys at Law P. O. Box 506 Albuquerque, NM 87103 Te…" at bounding box center [289, 197] width 218 height 282
drag, startPoint x: 301, startPoint y: 245, endPoint x: 163, endPoint y: 183, distance: 151.3
click at [163, 183] on body "Intakes Day 1 Matters Overview Tasks Firms The Flock 👑 Metrics DK Firms Collins…" at bounding box center [289, 190] width 579 height 380
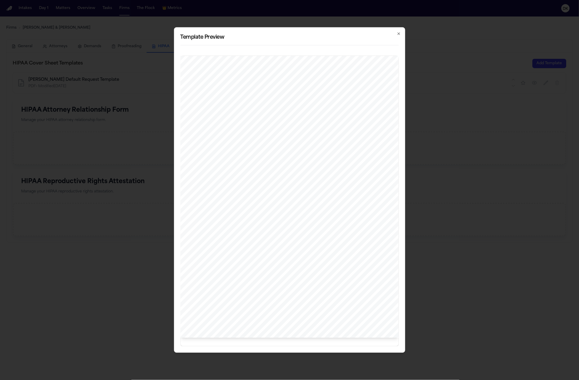
click at [284, 220] on span "exported from their native format to PDF; in which color entries have been pres…" at bounding box center [289, 222] width 166 height 4
click at [293, 233] on div "COLLINS & COLLINS, P.C. Attorneys at Law P. O. Box 506 Albuquerque, NM 87103 Te…" at bounding box center [289, 197] width 218 height 282
click at [277, 225] on span "Please provide the records via electronic download, on a CD, thumb drive or via…" at bounding box center [289, 227] width 166 height 4
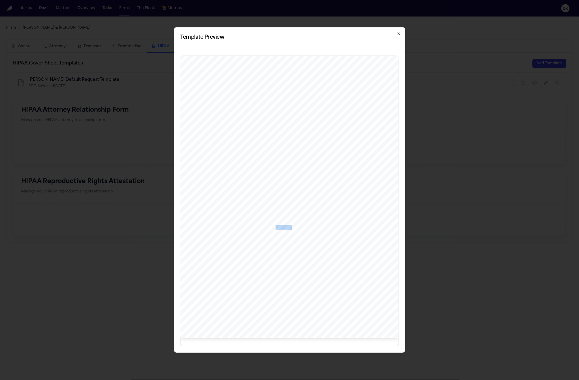
click at [277, 225] on span "Please provide the records via electronic download, on a CD, thumb drive or via…" at bounding box center [289, 227] width 166 height 4
click at [268, 235] on span "requirements of 45 CFR 164.524(c)(2)(ii)." at bounding box center [242, 237] width 72 height 4
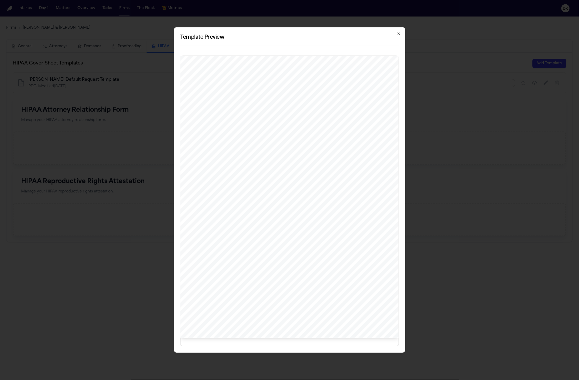
click at [269, 221] on span "exported from their native format to PDF; in which color entries have been pres…" at bounding box center [289, 222] width 166 height 4
click at [269, 239] on div "COLLINS & COLLINS, P.C. Attorneys at Law P. O. Box 506 Albuquerque, NM 87103 Te…" at bounding box center [289, 197] width 218 height 282
drag, startPoint x: 253, startPoint y: 306, endPoint x: 203, endPoint y: 254, distance: 72.1
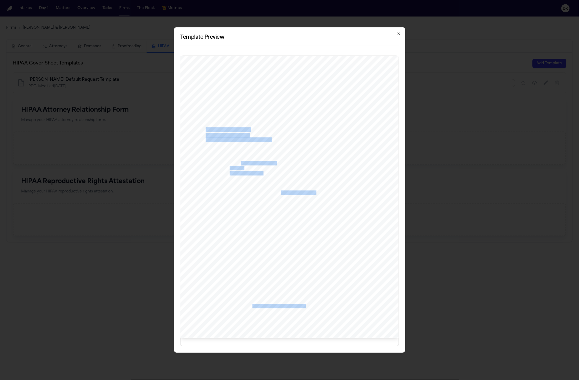
click at [203, 254] on div "COLLINS & COLLINS, P.C. Attorneys at Law P. O. Box 506 Albuquerque, NM 87103 Te…" at bounding box center [289, 197] width 218 height 282
click at [227, 284] on span "COLLINS & COLLINS, P.C." at bounding box center [248, 286] width 84 height 4
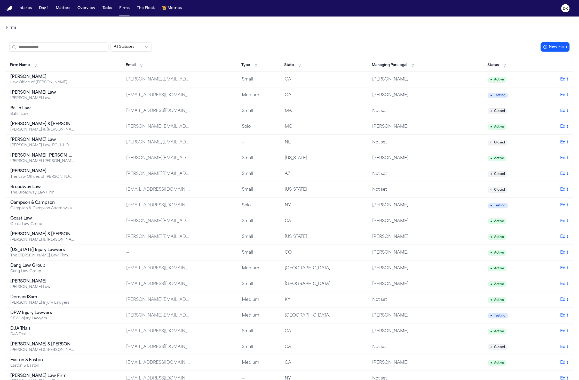
scroll to position [61, 0]
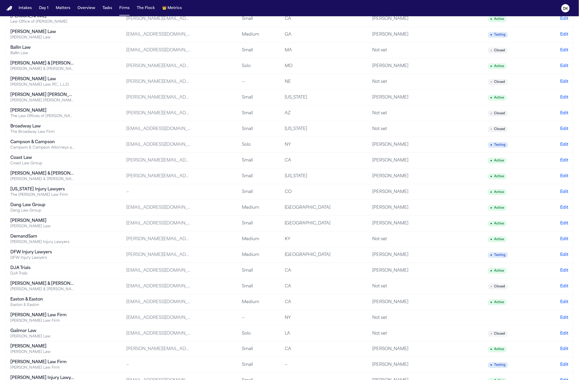
click at [77, 273] on td "DJA Trials DJA Trials" at bounding box center [64, 271] width 116 height 16
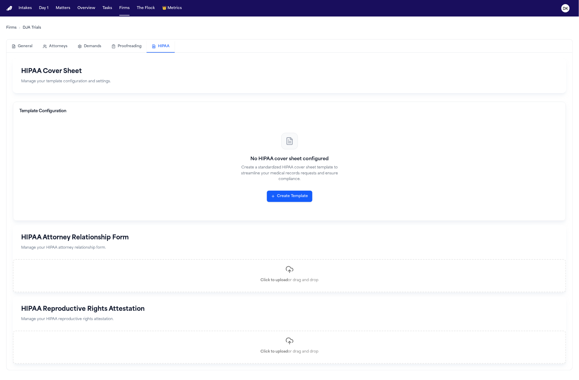
click at [153, 46] on button "HIPAA" at bounding box center [161, 47] width 28 height 12
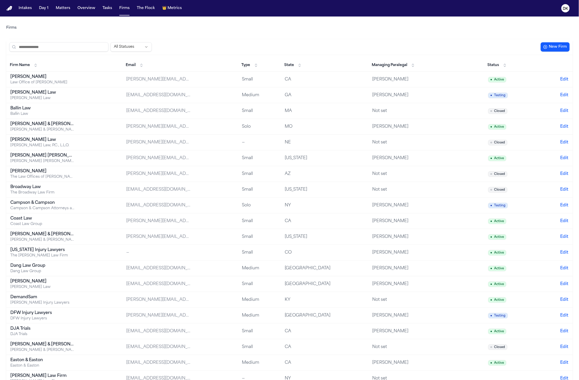
scroll to position [226, 0]
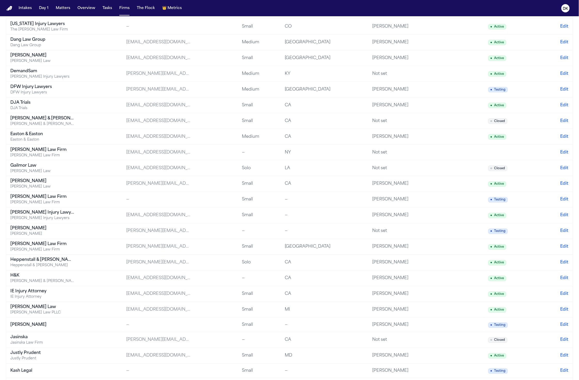
click at [61, 310] on div "[PERSON_NAME] Law" at bounding box center [42, 307] width 65 height 6
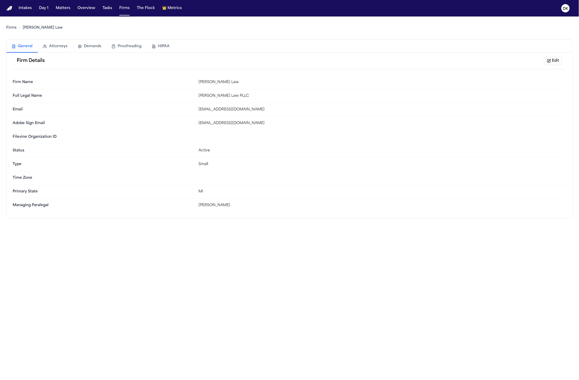
click at [159, 46] on button "HIPAA" at bounding box center [161, 46] width 28 height 11
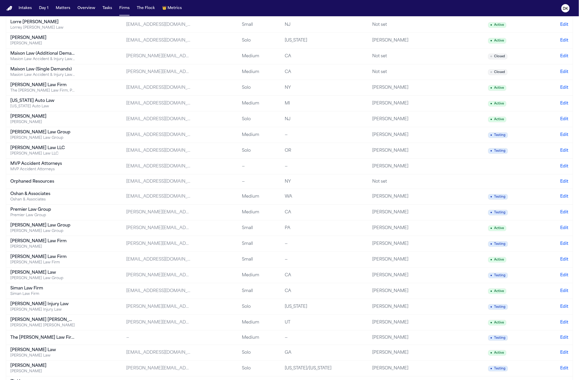
scroll to position [681, 0]
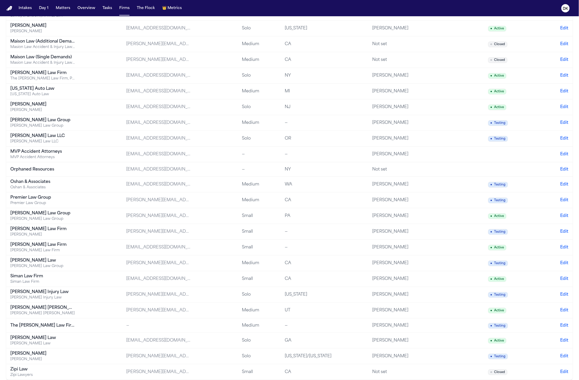
click at [77, 285] on td "Siman Law Firm Siman Law Firm" at bounding box center [64, 279] width 116 height 16
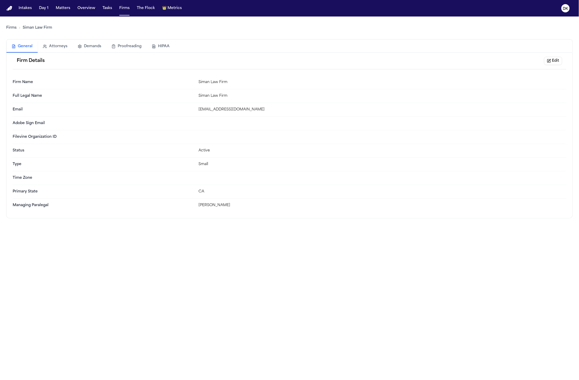
click at [150, 42] on button "HIPAA" at bounding box center [161, 46] width 28 height 11
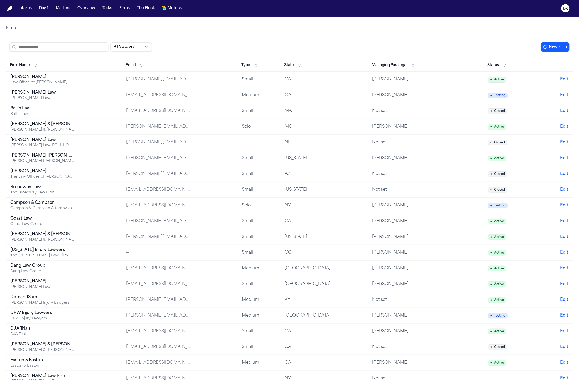
click at [77, 132] on td "Beck & Beck Beck & Beck Missouri Car Accident Lawyers" at bounding box center [64, 127] width 116 height 16
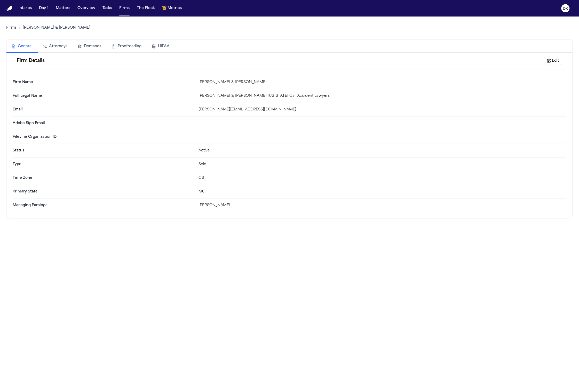
click at [154, 43] on button "HIPAA" at bounding box center [161, 46] width 28 height 11
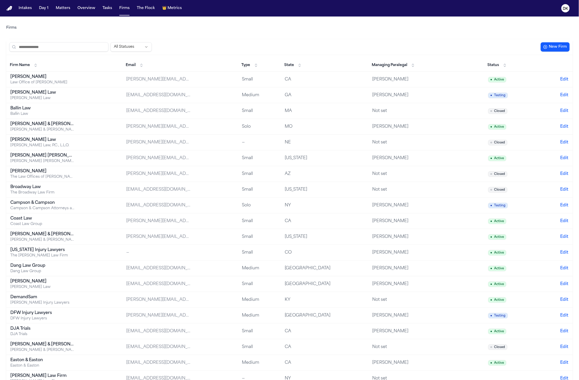
scroll to position [8, 0]
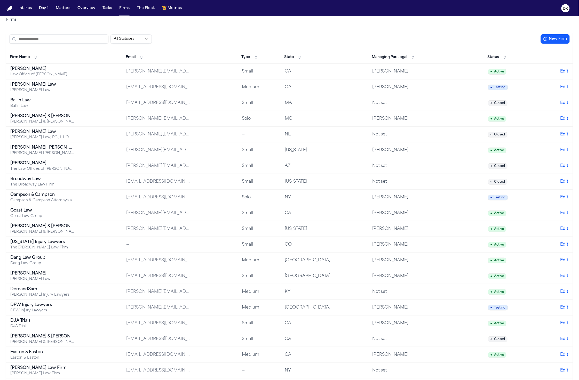
click at [65, 216] on div "Coast Law Group" at bounding box center [42, 216] width 65 height 5
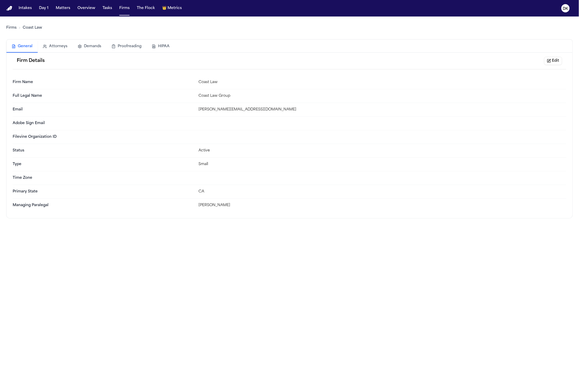
click at [155, 48] on button "HIPAA" at bounding box center [161, 46] width 28 height 11
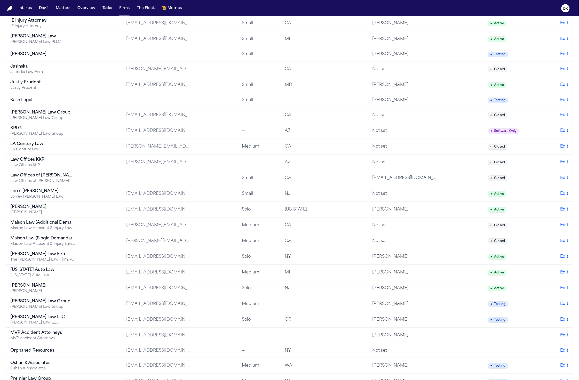
scroll to position [681, 0]
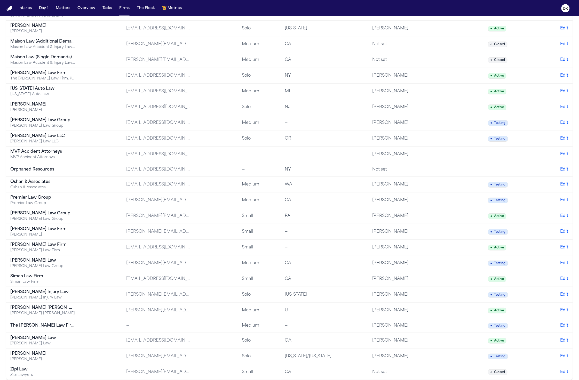
click at [77, 199] on td "Premier Law Group Premier Law Group" at bounding box center [64, 201] width 116 height 16
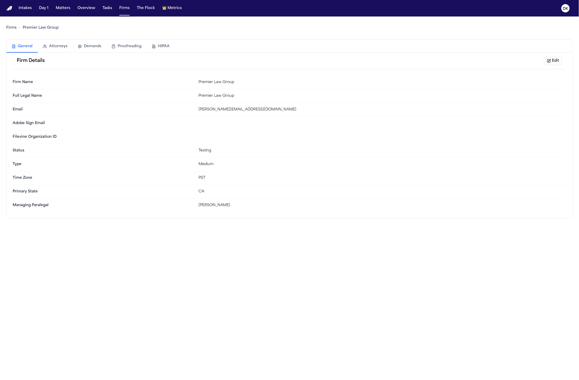
click at [158, 42] on button "HIPAA" at bounding box center [161, 46] width 28 height 11
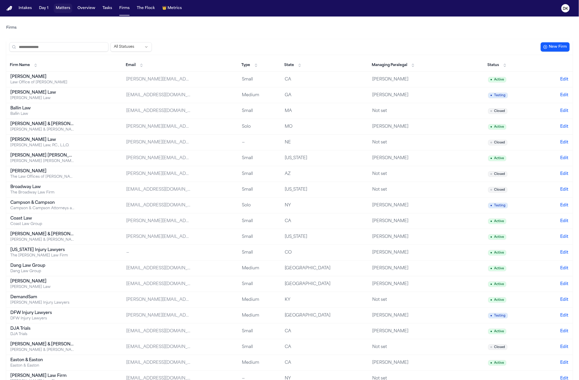
click at [62, 5] on button "Matters" at bounding box center [63, 8] width 19 height 9
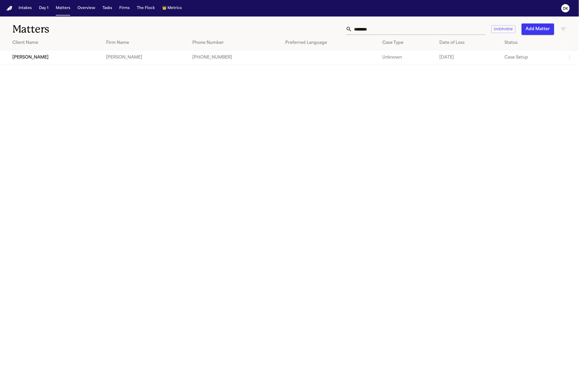
click at [361, 29] on input "********" at bounding box center [418, 28] width 133 height 11
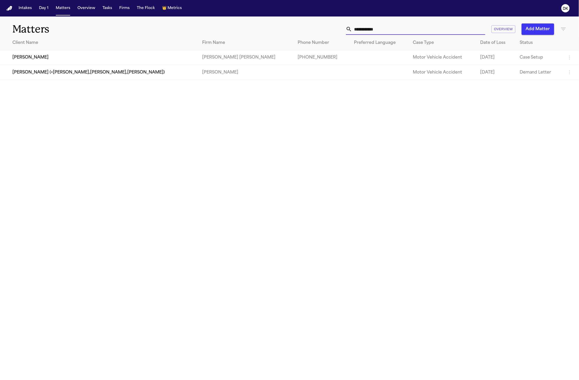
type input "**********"
click at [38, 56] on td "[PERSON_NAME]" at bounding box center [99, 57] width 198 height 15
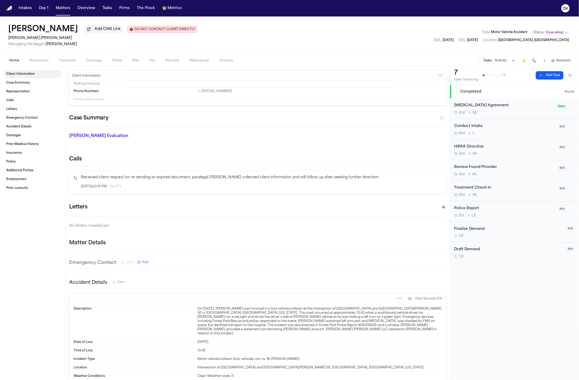
click at [37, 66] on div "Home Documents Treatment Coverage Police Mail Fax Demand Workspaces Artifacts T…" at bounding box center [289, 60] width 579 height 10
click at [40, 61] on span "Documents" at bounding box center [38, 61] width 19 height 4
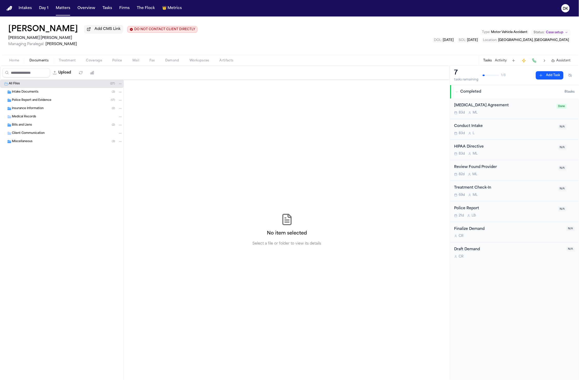
click at [51, 100] on div "Police Report and Evidence ( 17 )" at bounding box center [67, 100] width 111 height 5
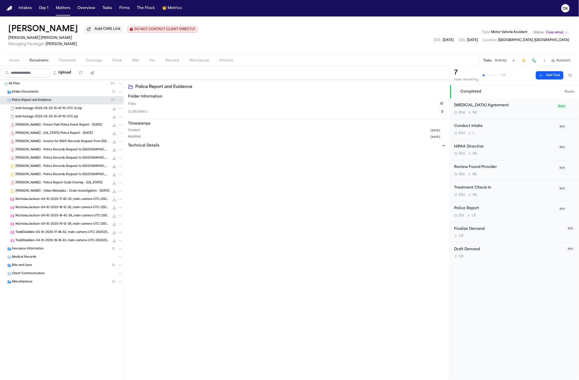
click at [50, 114] on div "bulk-footage-2025-05-20-15-47-10-UTC.zip 1968.0 MB • ZIP" at bounding box center [62, 117] width 124 height 8
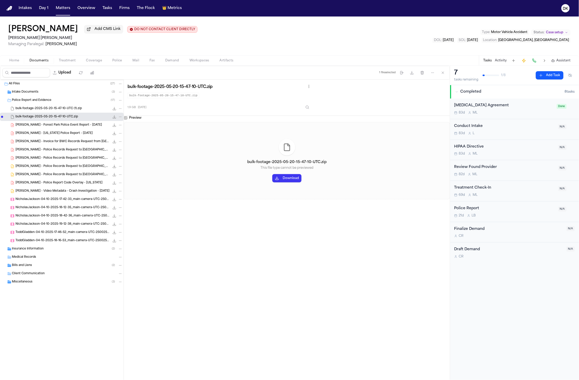
click at [50, 255] on div "Medical Records" at bounding box center [62, 257] width 124 height 8
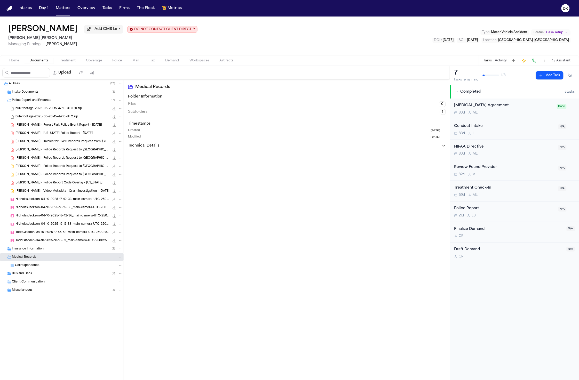
click at [49, 250] on div "Insurance Information ( 2 )" at bounding box center [67, 249] width 111 height 5
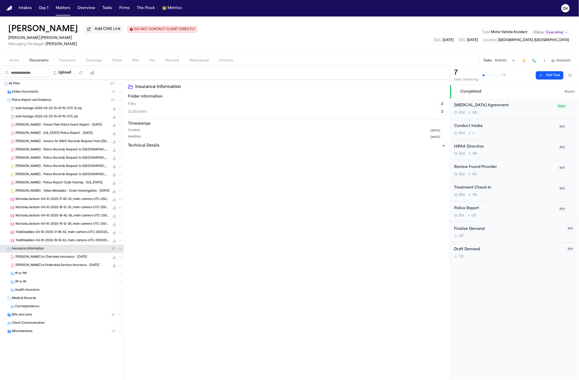
click at [50, 92] on div "Intake Documents ( 3 )" at bounding box center [67, 92] width 111 height 5
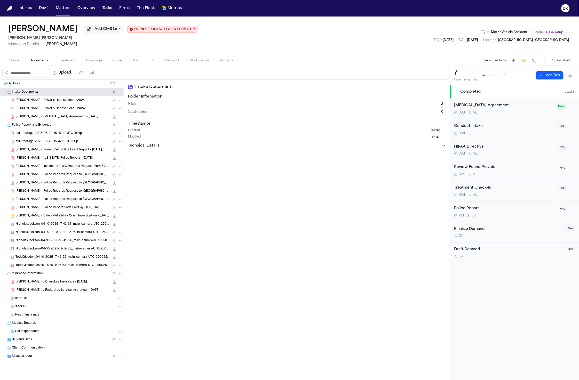
click at [57, 109] on span "J. Bale - Driver's License Scan - 2024" at bounding box center [49, 109] width 69 height 4
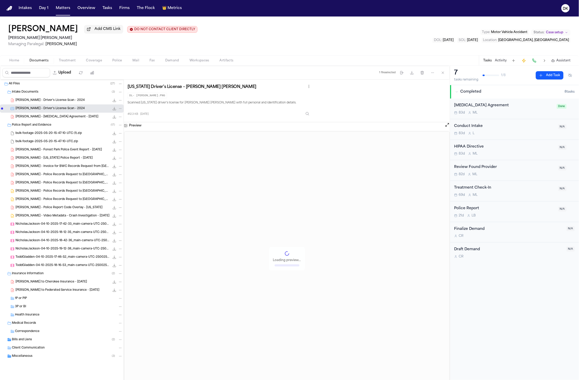
click at [58, 114] on div "J. Bale - Retainer Agreement - 4.16.25 553.9 KB • PDF" at bounding box center [62, 117] width 124 height 8
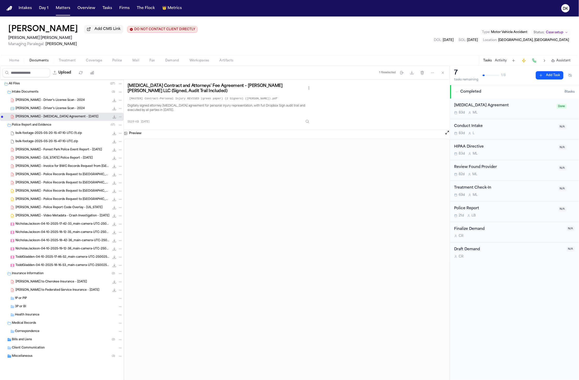
click at [54, 341] on div "Bills and Liens ( 2 )" at bounding box center [67, 340] width 111 height 5
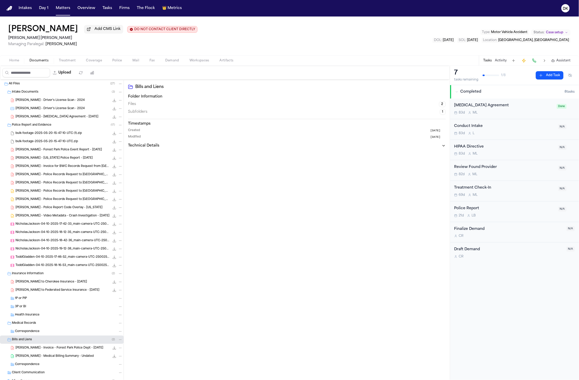
scroll to position [18, 0]
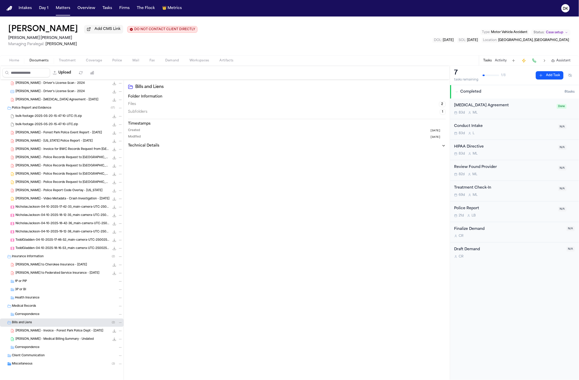
click at [48, 364] on div "Miscellaneous ( 3 )" at bounding box center [67, 364] width 111 height 5
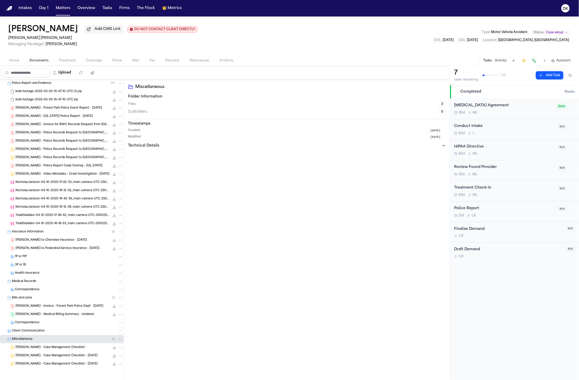
click at [51, 356] on span "J. Bale - Case Management Checklist - 7.3.25" at bounding box center [56, 356] width 82 height 4
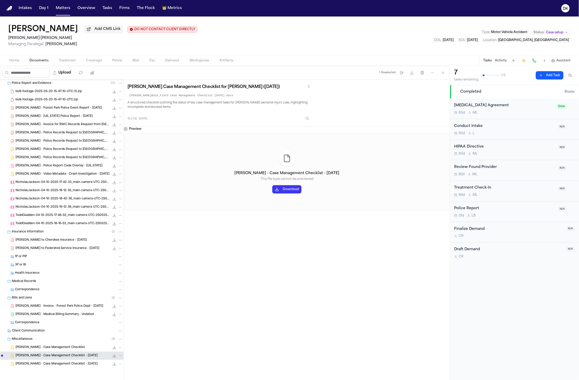
click at [65, 261] on div "3P or BI" at bounding box center [62, 265] width 124 height 8
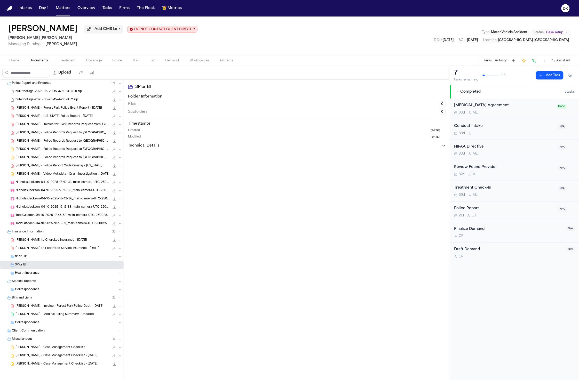
click at [60, 246] on div "J. Bale - LOR to Federated Service Insurance - 7.7.25 167.2 KB • PDF" at bounding box center [62, 248] width 124 height 8
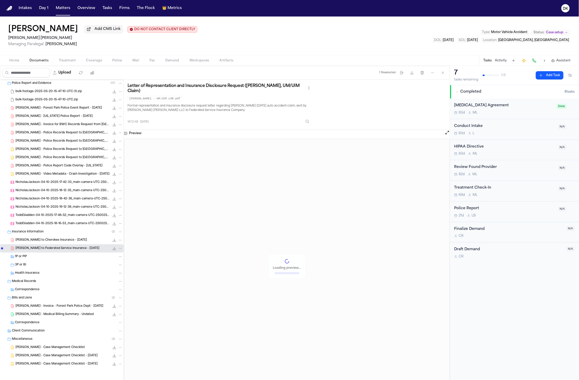
click at [71, 185] on span "NicholasJackson-04-10-2025-17-42-33_main-camera-UTC-25002559718390.mp4" at bounding box center [62, 182] width 94 height 4
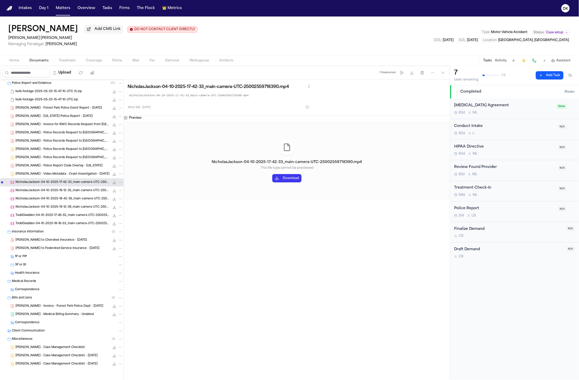
click at [62, 215] on span "ToddGladden-04-10-2025-17-46-52_main-camera-UTC-25002559.mp4" at bounding box center [62, 215] width 94 height 4
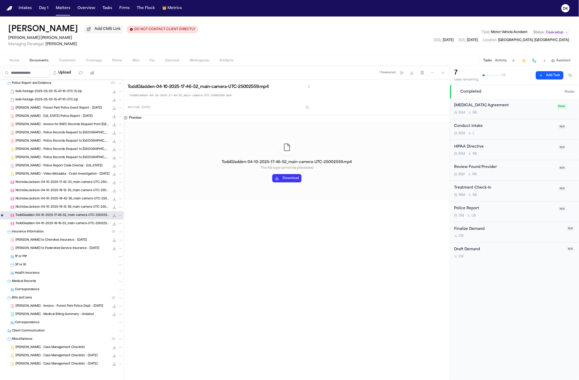
click at [65, 196] on div "NicholasJackson-04-10-2025-18-42-36_main-camera-UTC-25002559718390.mp4 379.7 MB…" at bounding box center [68, 198] width 107 height 5
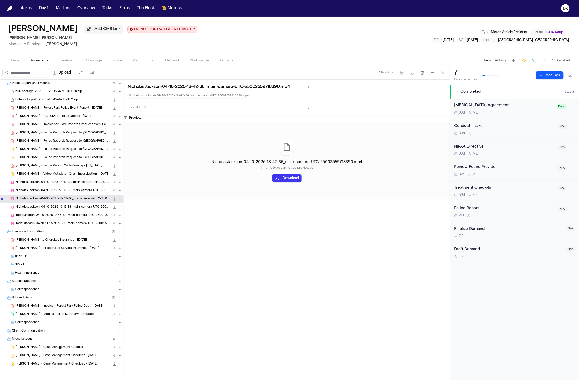
click at [61, 122] on div "J. Bale - Invoice for BWC Records Request from Forest Park PD - 5.12.25 537.5 K…" at bounding box center [68, 124] width 107 height 5
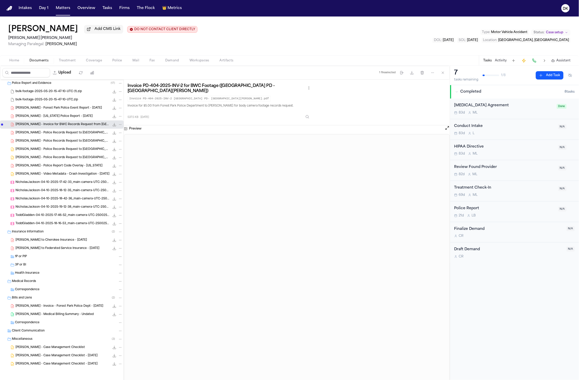
click at [63, 152] on div "J. Bale - Police Records Request to Forest Park PD - 7.2.25 40.0 KB • DOCX" at bounding box center [62, 149] width 124 height 8
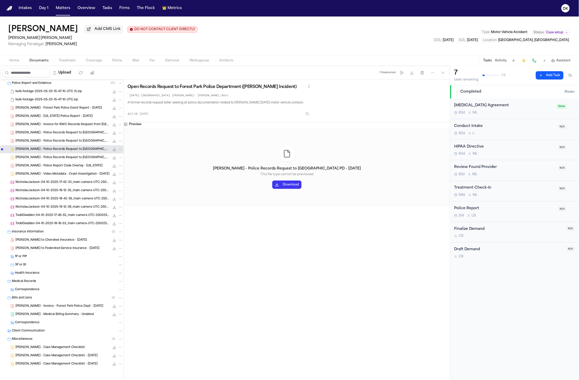
click at [33, 158] on span "J. Bale - Police Records Request to Forest Park PD - 7.2.25" at bounding box center [62, 158] width 94 height 4
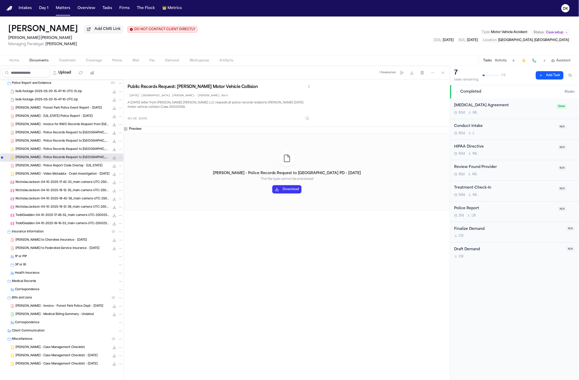
click at [42, 140] on span "J. Bale - Police Records Request to Forest Park PD - 5.8.25" at bounding box center [62, 141] width 94 height 4
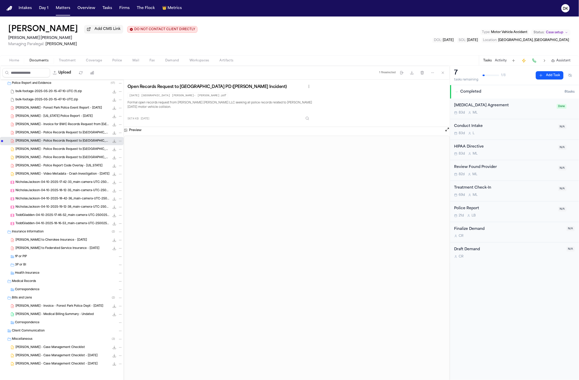
click at [57, 133] on span "J. Bale - Police Records Request to Forest Park PD - 4.15.25" at bounding box center [62, 133] width 94 height 4
click at [60, 123] on span "J. Bale - Invoice for BWC Records Request from Forest Park PD - 5.12.25" at bounding box center [62, 125] width 94 height 4
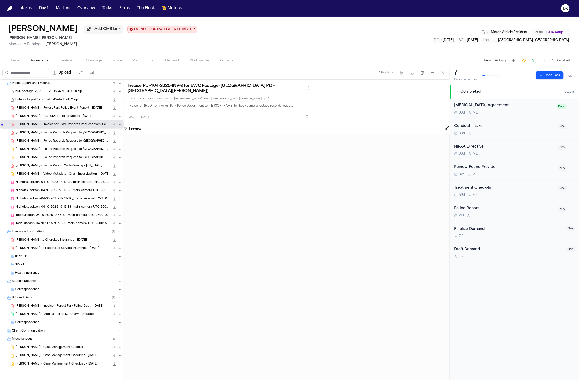
click at [61, 172] on div "J. Bale - Video Metadata - Crash Investigation - 5.20.25 1.8 KB • TXT" at bounding box center [68, 174] width 107 height 5
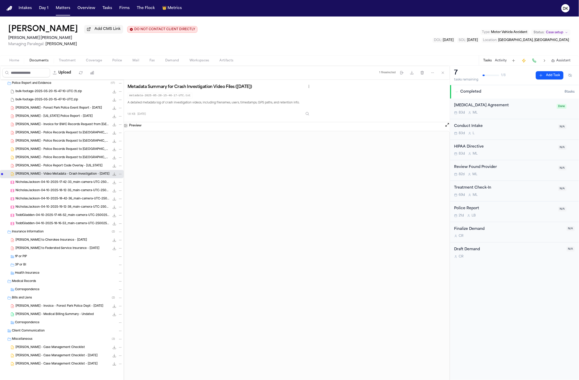
click at [59, 186] on div "NicholasJackson-04-10-2025-17-42-33_main-camera-UTC-25002559718390.mp4 380.6 MB…" at bounding box center [62, 182] width 124 height 8
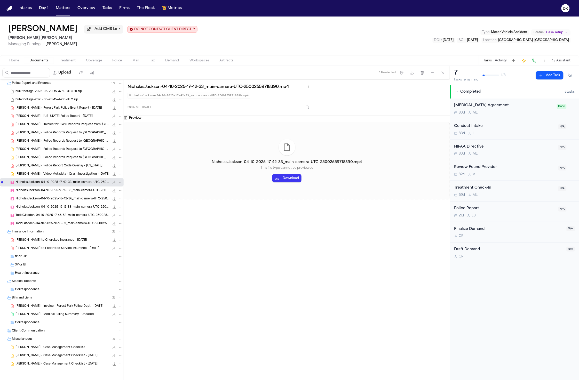
click at [59, 203] on div "NicholasJackson-04-10-2025-19-12-38_main-camera-UTC-25002559718390.mp4 182.4 MB…" at bounding box center [62, 207] width 124 height 8
click at [58, 225] on span "ToddGladden-04-10-2025-18-16-53_main-camera-UTC-25002559.mp4" at bounding box center [62, 224] width 94 height 4
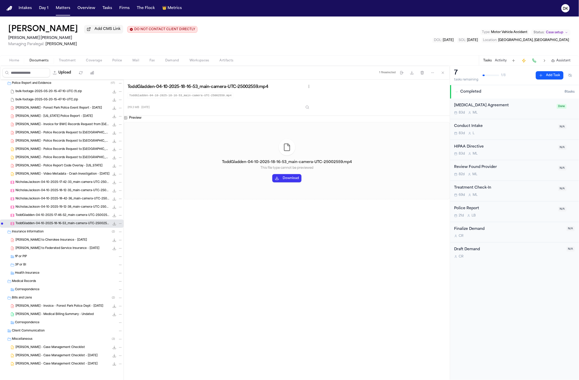
click at [53, 236] on div "Insurance Information ( 2 )" at bounding box center [62, 232] width 124 height 8
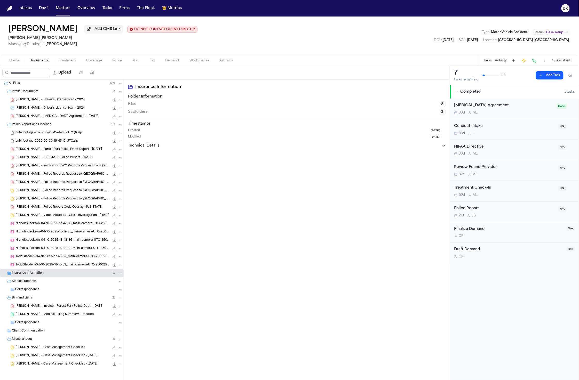
scroll to position [1, 0]
click at [66, 138] on div "bulk-footage-2025-05-20-15-47-10-UTC.zip 1968.0 MB • ZIP" at bounding box center [62, 141] width 124 height 8
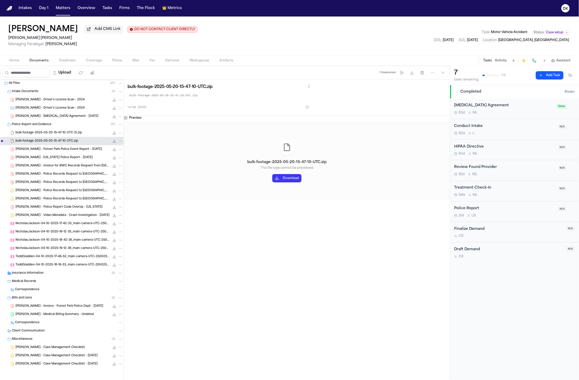
click at [60, 176] on span "J. Bale - Police Records Request to Forest Park PD - 4.15.25" at bounding box center [62, 174] width 94 height 4
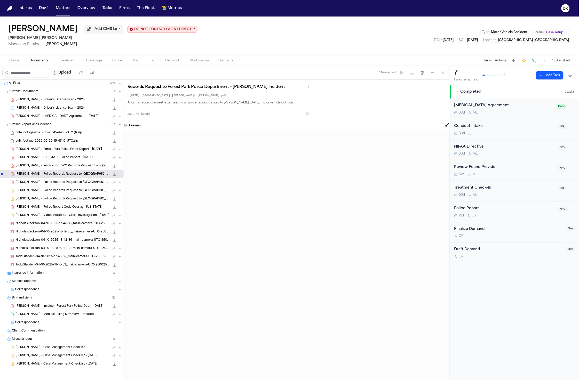
click at [55, 150] on span "J. Bale - Forest Park Police Event Report - 4.10.25" at bounding box center [58, 149] width 86 height 4
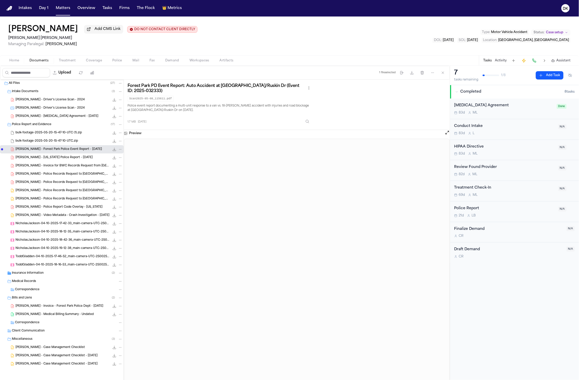
click at [53, 170] on div "J. Bale - Police Records Request to Forest Park PD - 4.15.25 566.7 KB • PDF" at bounding box center [62, 174] width 124 height 8
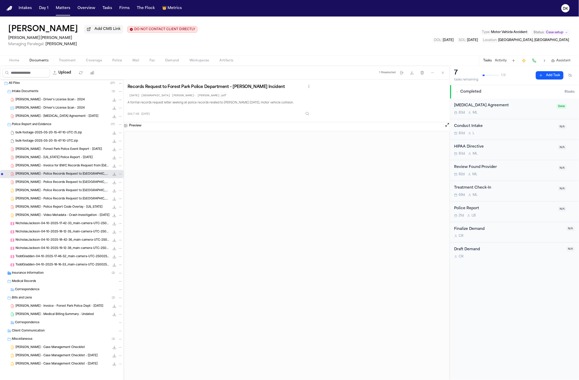
click at [59, 154] on div "J. Bale - Georgia Police Report - 4.10.25 536.9 KB • PDF" at bounding box center [62, 158] width 124 height 8
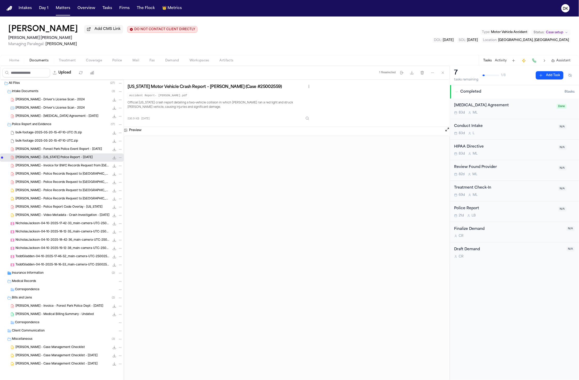
click at [62, 142] on span "bulk-footage-2025-05-20-15-47-10-UTC.zip" at bounding box center [46, 141] width 62 height 4
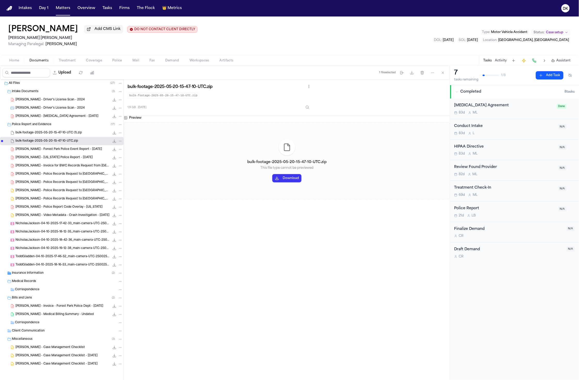
click at [55, 139] on span "bulk-footage-2025-05-20-15-47-10-UTC.zip" at bounding box center [46, 141] width 62 height 4
click at [52, 159] on span "J. Bale - Georgia Police Report - 4.10.25" at bounding box center [53, 158] width 77 height 4
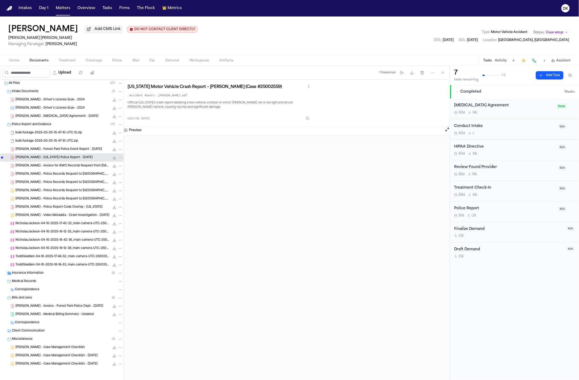
click at [58, 125] on div "Police Report and Evidence ( 17 )" at bounding box center [67, 124] width 111 height 5
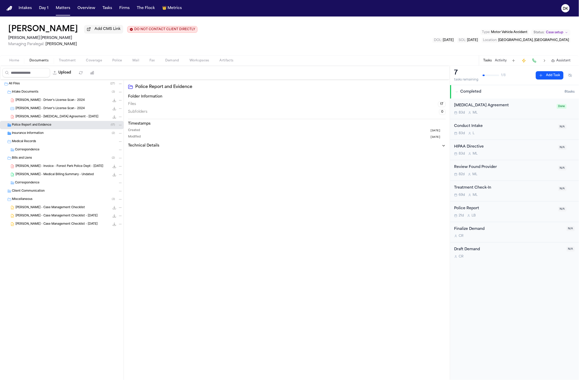
scroll to position [0, 0]
click at [60, 112] on div "J. Bale - Driver's License Scan - 2024 412.3 KB • PNG" at bounding box center [62, 109] width 124 height 8
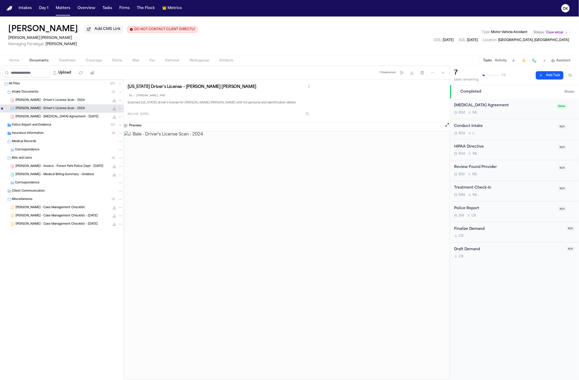
click at [58, 127] on div "Police Report and Evidence ( 17 )" at bounding box center [67, 125] width 111 height 5
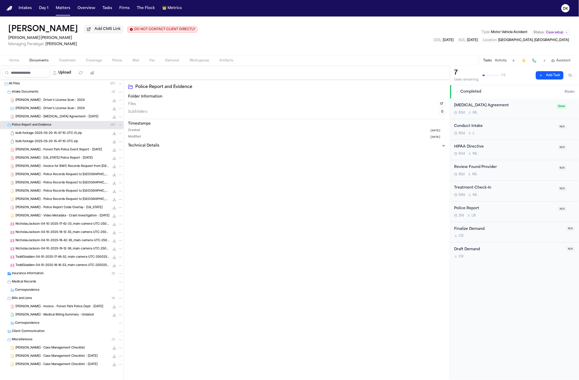
click at [60, 114] on div "J. Bale - Retainer Agreement - 4.16.25 553.9 KB • PDF" at bounding box center [62, 117] width 124 height 8
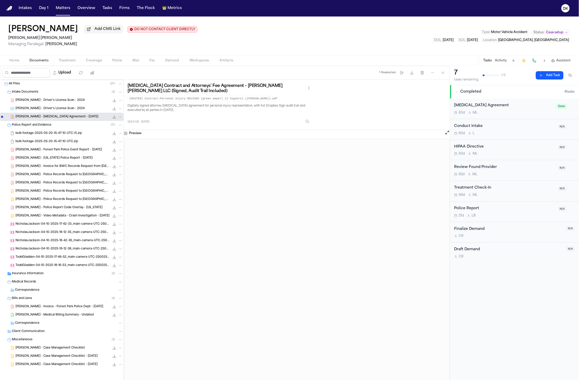
click at [51, 135] on span "bulk-footage-2025-05-20-15-47-10-UTC (1).zip" at bounding box center [48, 133] width 66 height 4
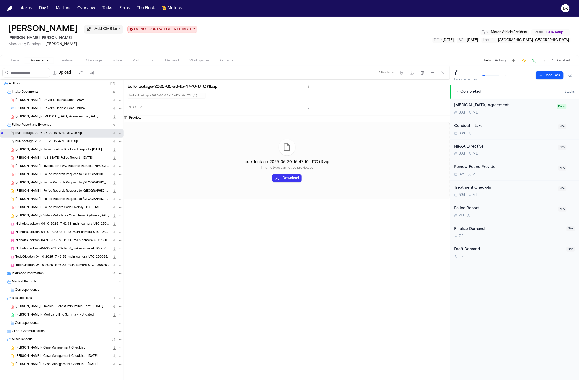
click at [49, 150] on span "J. Bale - Forest Park Police Event Report - 4.10.25" at bounding box center [58, 150] width 86 height 4
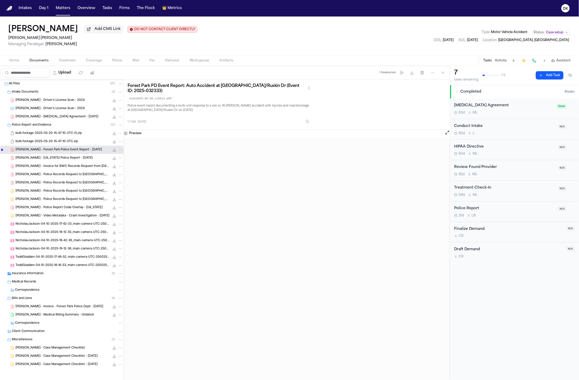
click at [49, 156] on div "J. Bale - Georgia Police Report - 4.10.25 536.9 KB • PDF" at bounding box center [68, 158] width 107 height 5
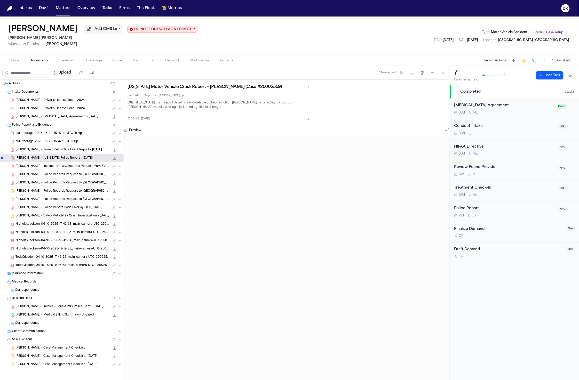
click at [43, 110] on span "J. Bale - Driver's License Scan - 2024" at bounding box center [49, 109] width 69 height 4
